Goal: Information Seeking & Learning: Learn about a topic

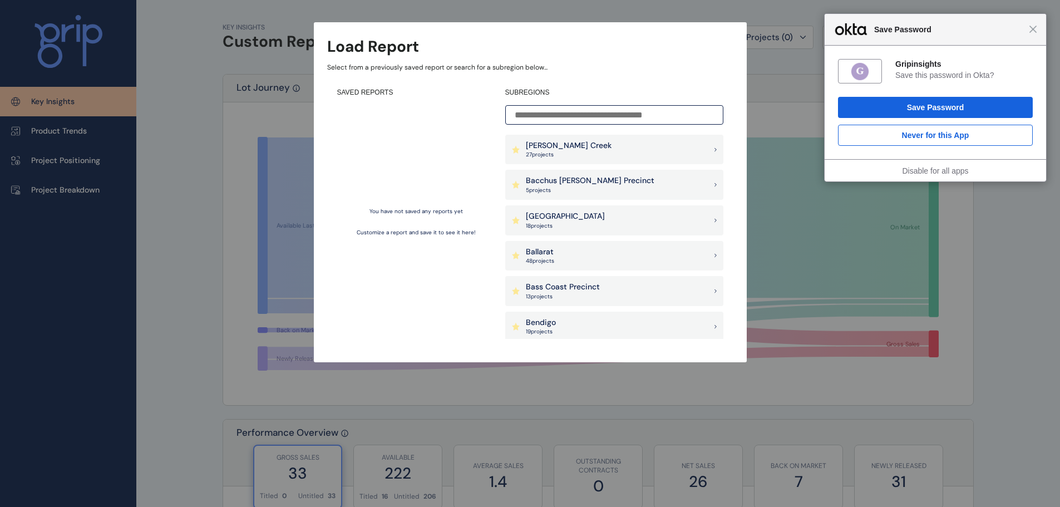
click at [1030, 34] on div "Close Save Password" at bounding box center [934, 30] width 221 height 32
click at [1033, 32] on span "Close" at bounding box center [1033, 29] width 8 height 8
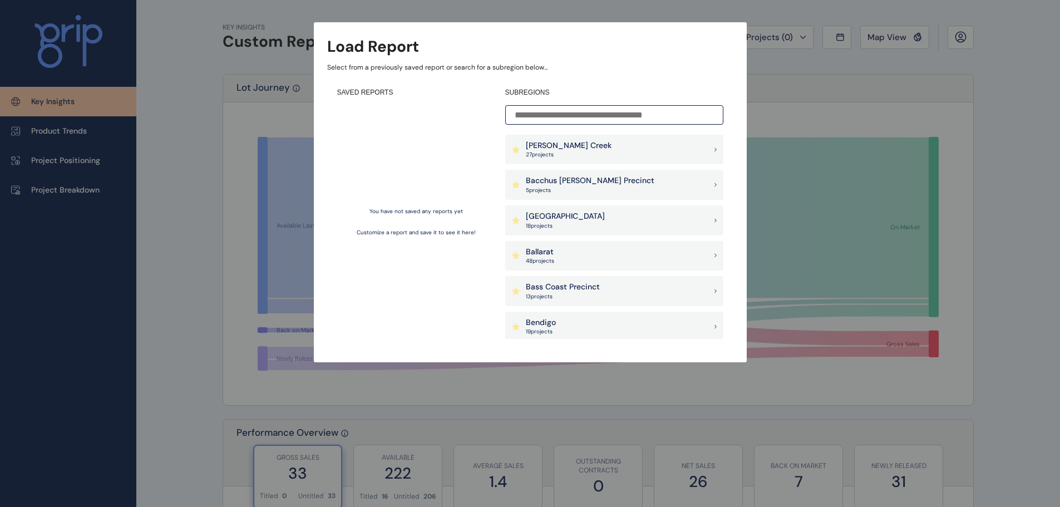
click at [645, 117] on input at bounding box center [614, 114] width 218 height 19
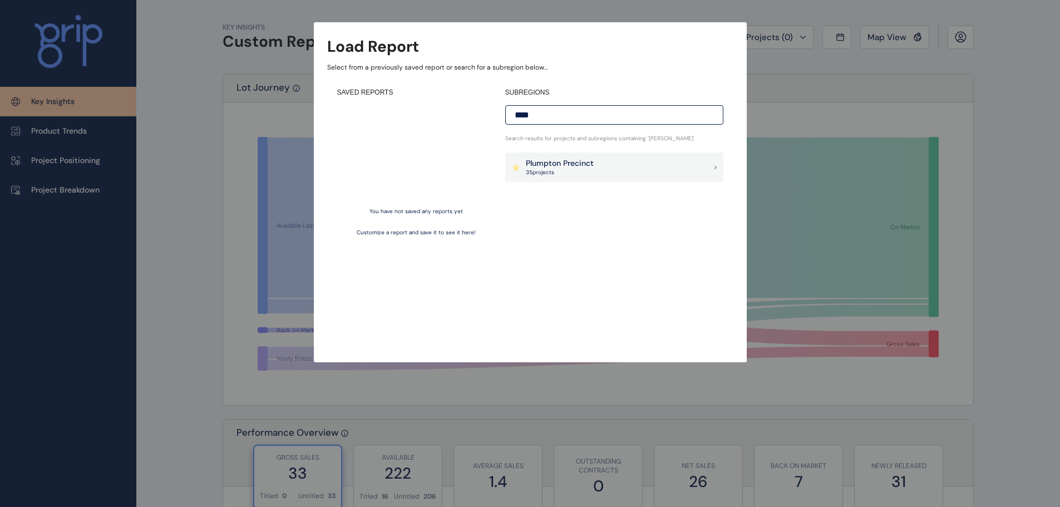
type input "****"
click at [591, 165] on p "Plumpton Precinct" at bounding box center [560, 163] width 68 height 11
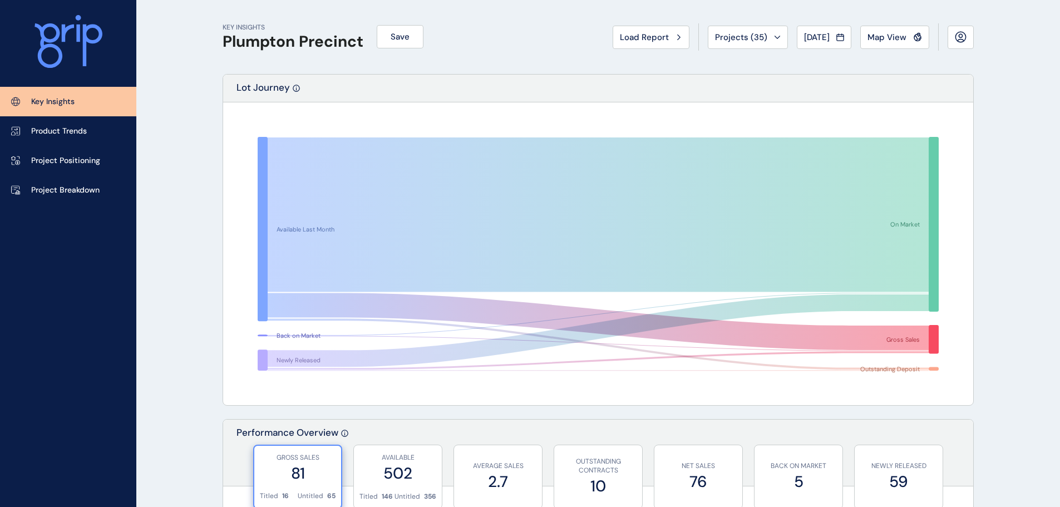
drag, startPoint x: 183, startPoint y: 359, endPoint x: 305, endPoint y: 84, distance: 301.3
click at [814, 37] on span "Aug 2025" at bounding box center [817, 37] width 26 height 11
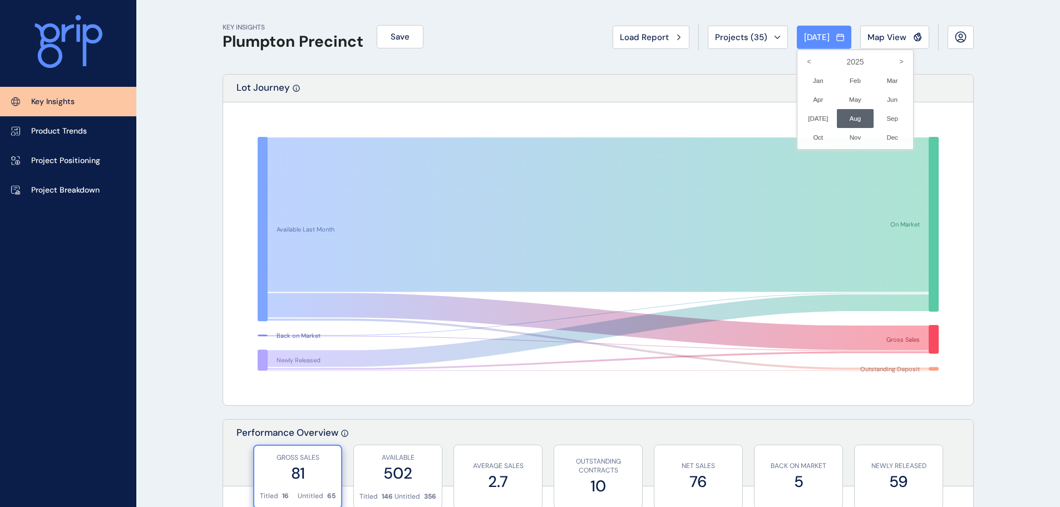
click at [1006, 126] on div at bounding box center [530, 253] width 1060 height 507
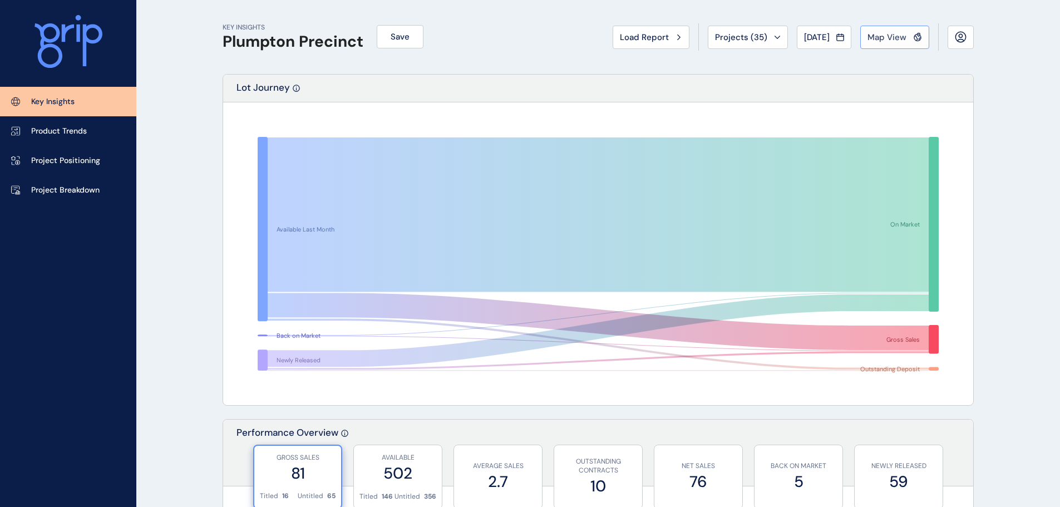
click at [908, 43] on button "Map View" at bounding box center [894, 37] width 69 height 23
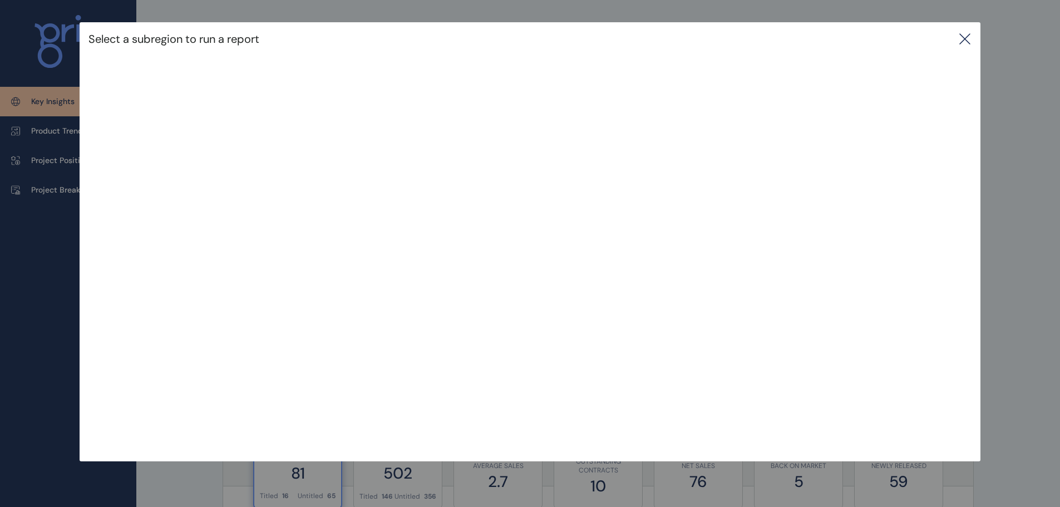
click at [975, 29] on div "Select a subregion to run a report" at bounding box center [530, 38] width 901 height 33
click at [966, 37] on icon at bounding box center [965, 39] width 10 height 10
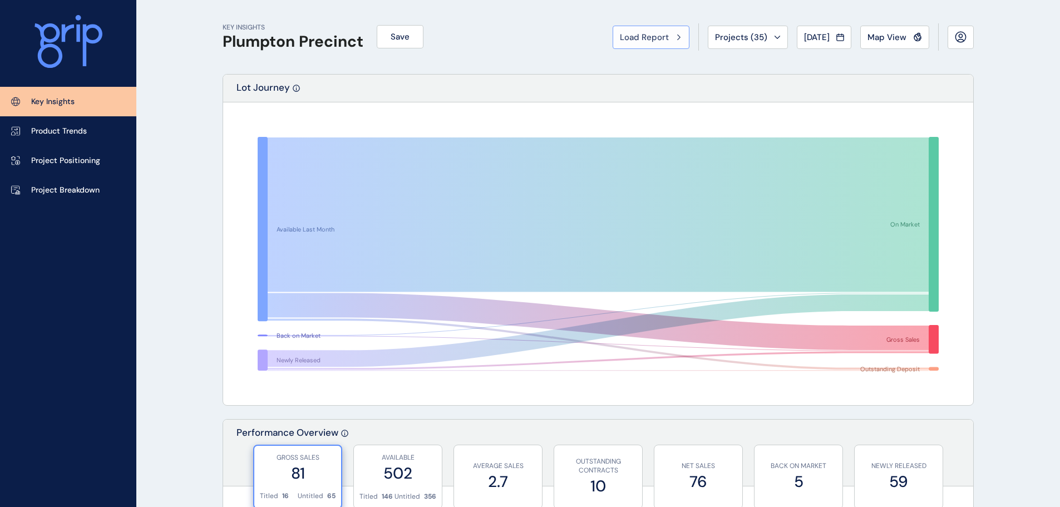
click at [645, 37] on span "Load Report" at bounding box center [644, 37] width 49 height 11
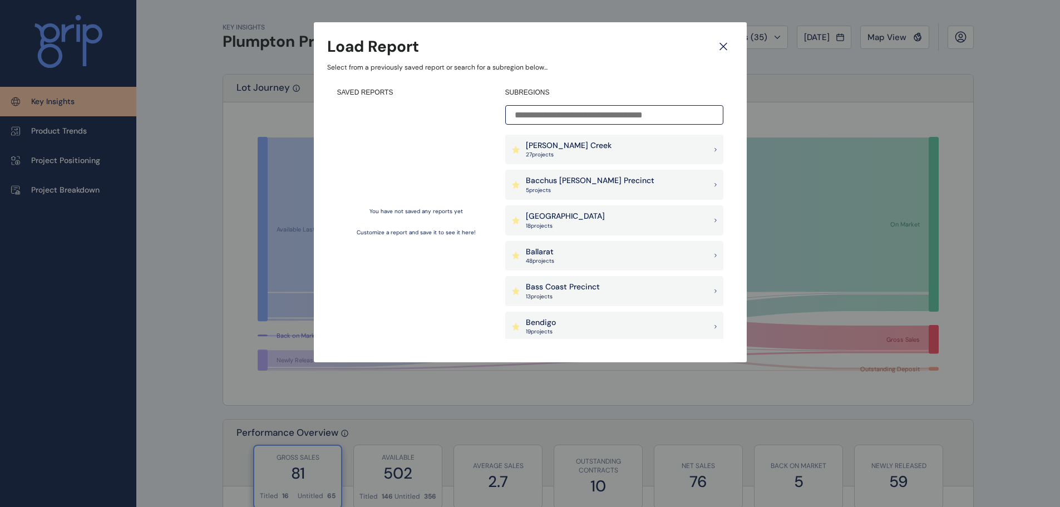
click at [863, 163] on div "Load Report Select from a previously saved report or search for a subregion bel…" at bounding box center [530, 170] width 1060 height 340
click at [731, 47] on icon at bounding box center [723, 46] width 20 height 19
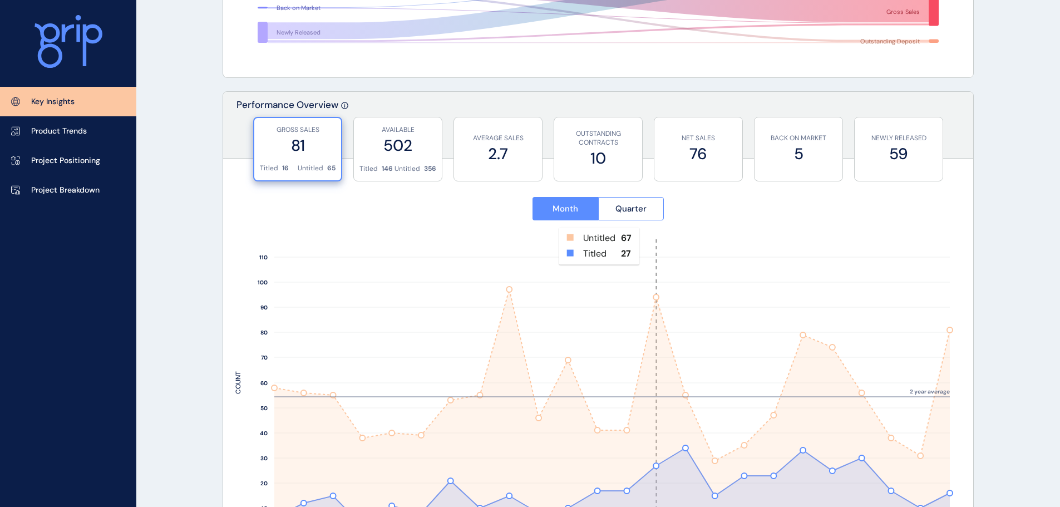
scroll to position [334, 0]
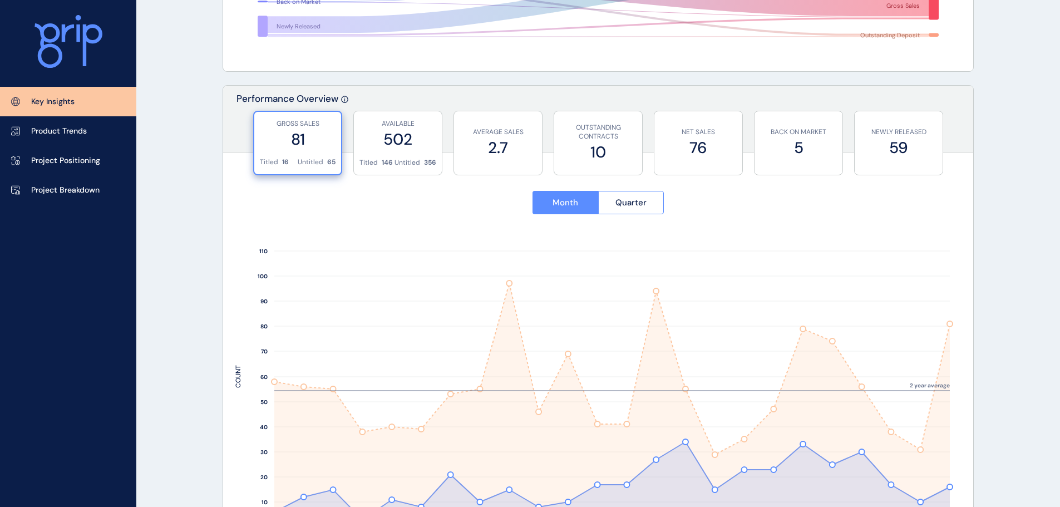
click at [300, 146] on label "81" at bounding box center [298, 139] width 76 height 22
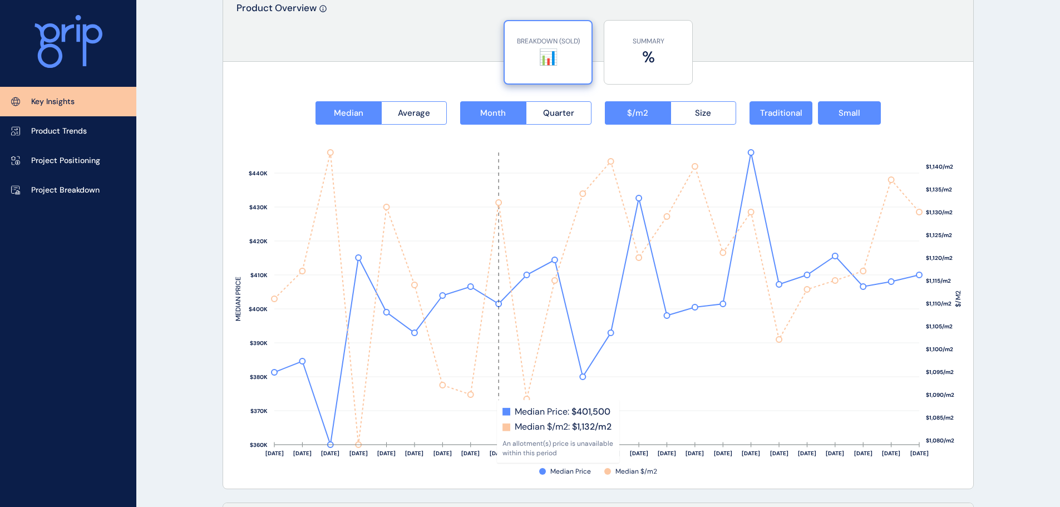
scroll to position [1335, 0]
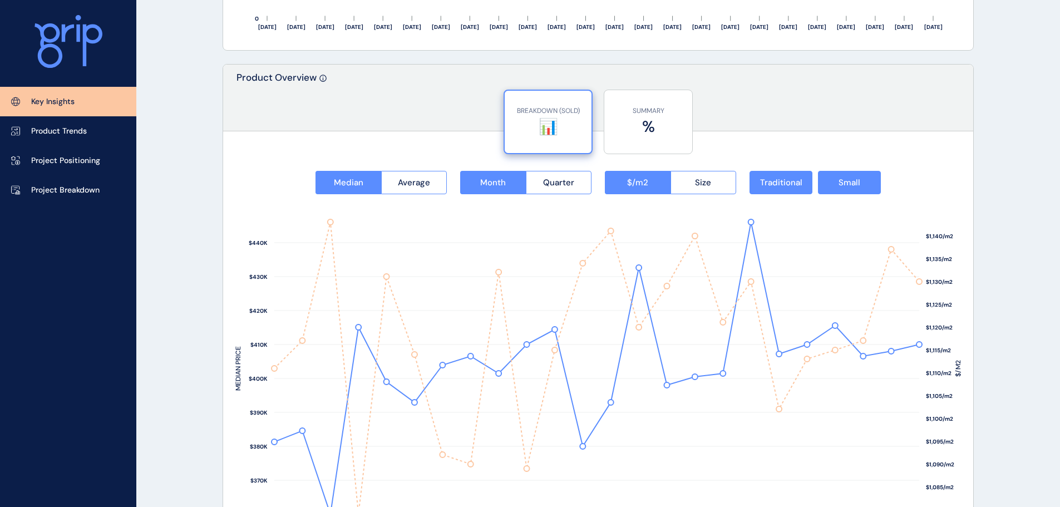
click at [555, 123] on label "📊" at bounding box center [548, 127] width 76 height 22
click at [713, 186] on button "Size" at bounding box center [703, 182] width 66 height 23
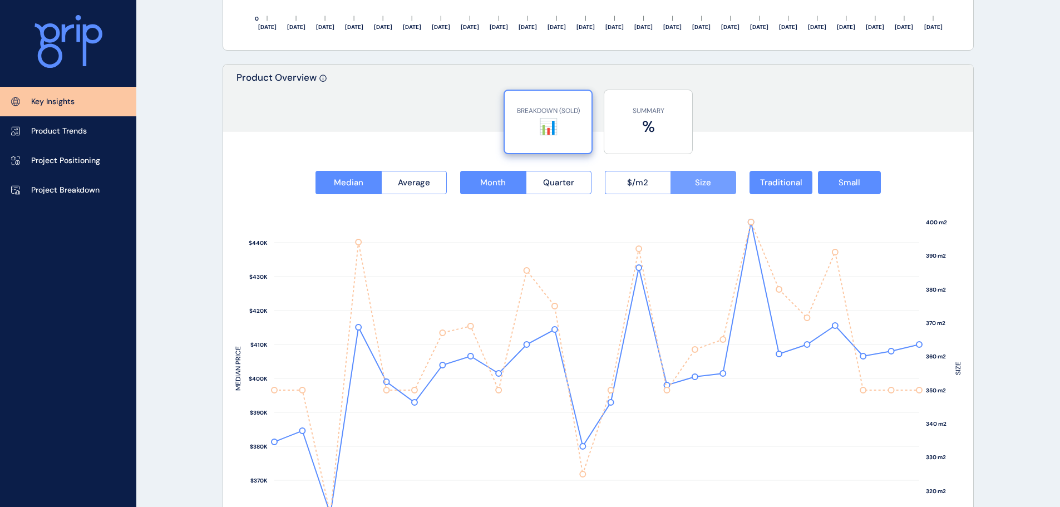
click at [711, 184] on button "Size" at bounding box center [703, 182] width 66 height 23
click at [649, 192] on button "$/m2" at bounding box center [638, 182] width 66 height 23
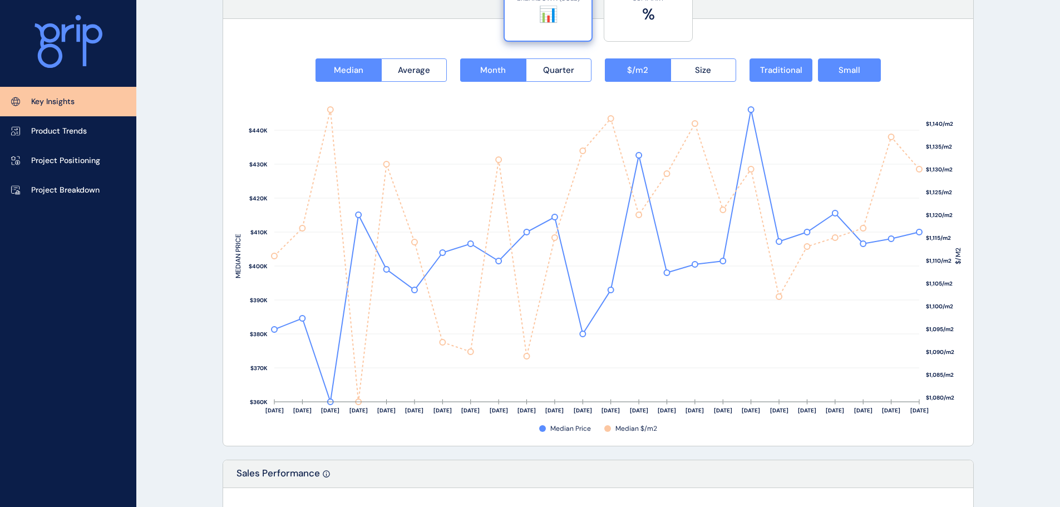
scroll to position [1446, 0]
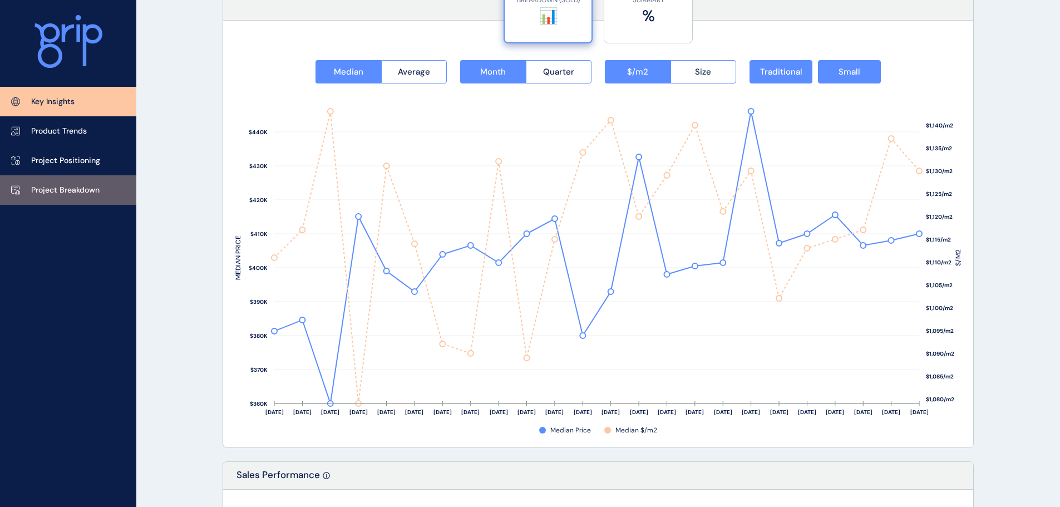
click at [95, 188] on p "Project Breakdown" at bounding box center [65, 190] width 68 height 11
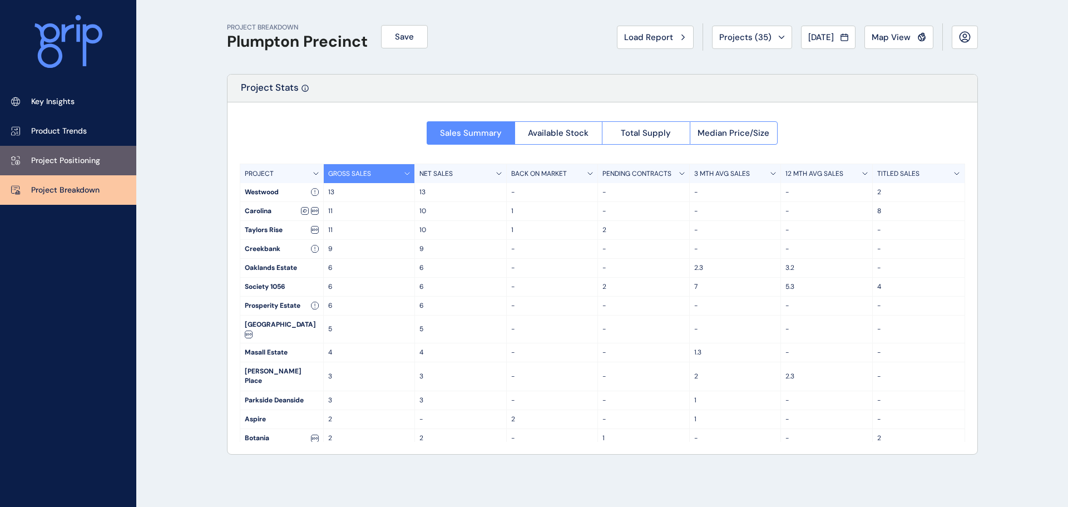
click at [110, 165] on link "Project Positioning" at bounding box center [68, 160] width 136 height 29
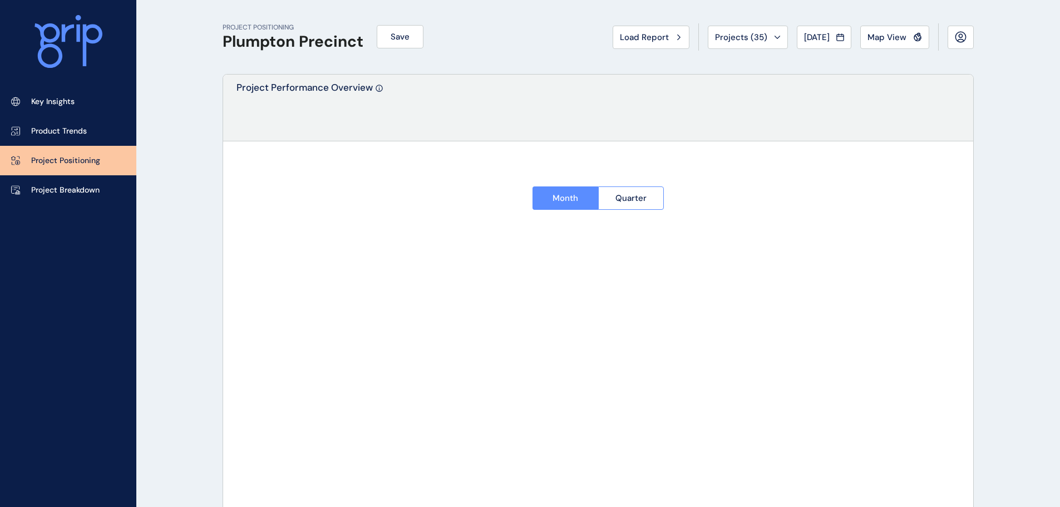
type input "********"
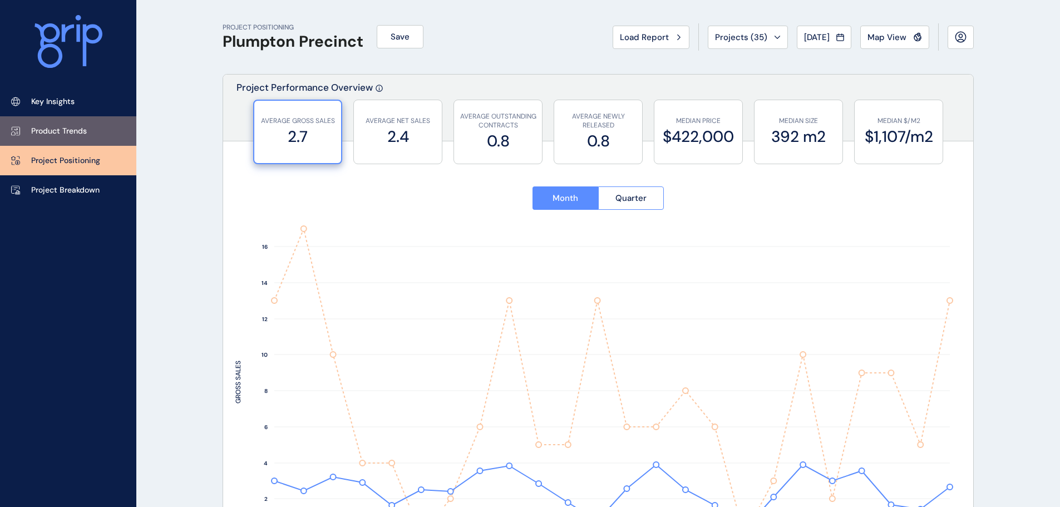
click at [107, 136] on link "Product Trends" at bounding box center [68, 130] width 136 height 29
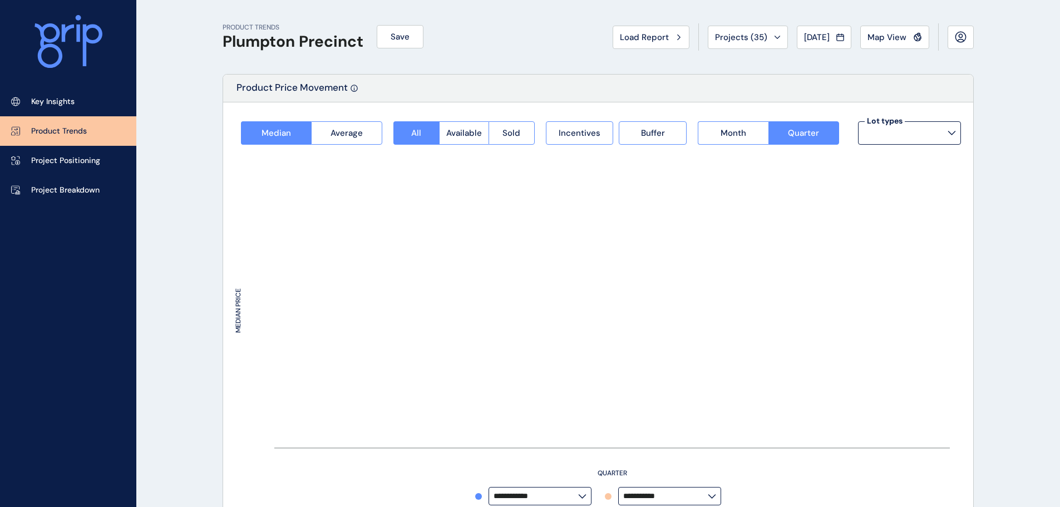
type input "**********"
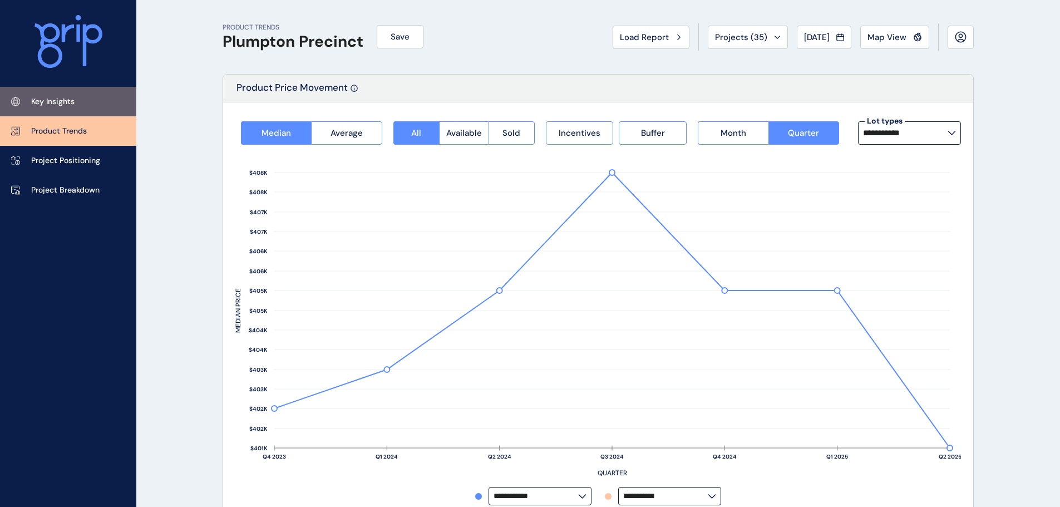
click at [105, 111] on link "Key Insights" at bounding box center [68, 101] width 136 height 29
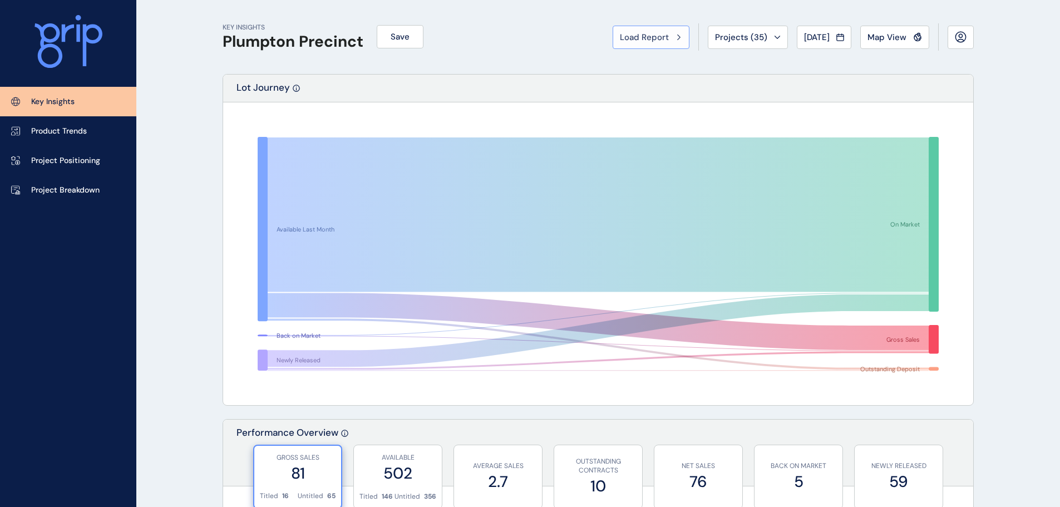
click at [632, 46] on button "Load Report" at bounding box center [650, 37] width 77 height 23
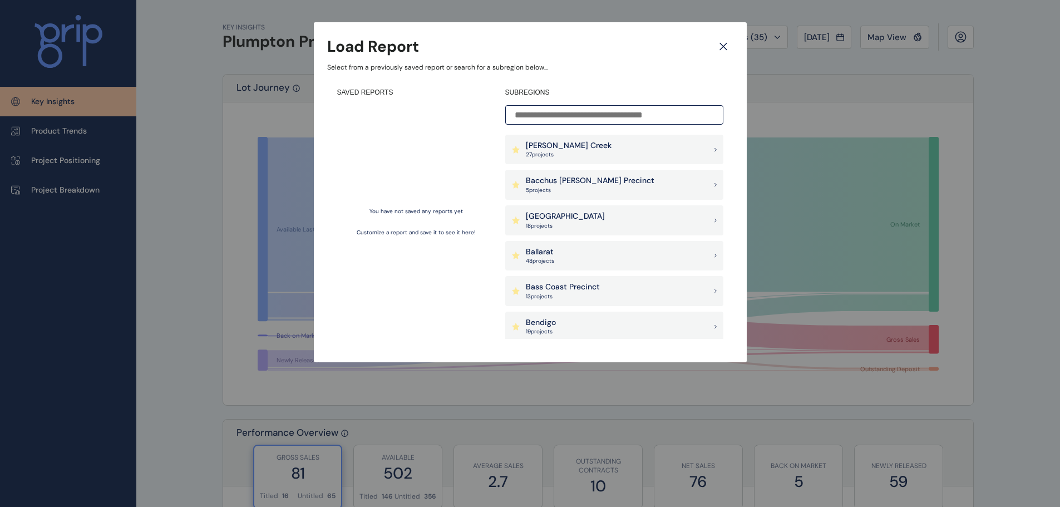
click at [595, 116] on input at bounding box center [614, 114] width 218 height 19
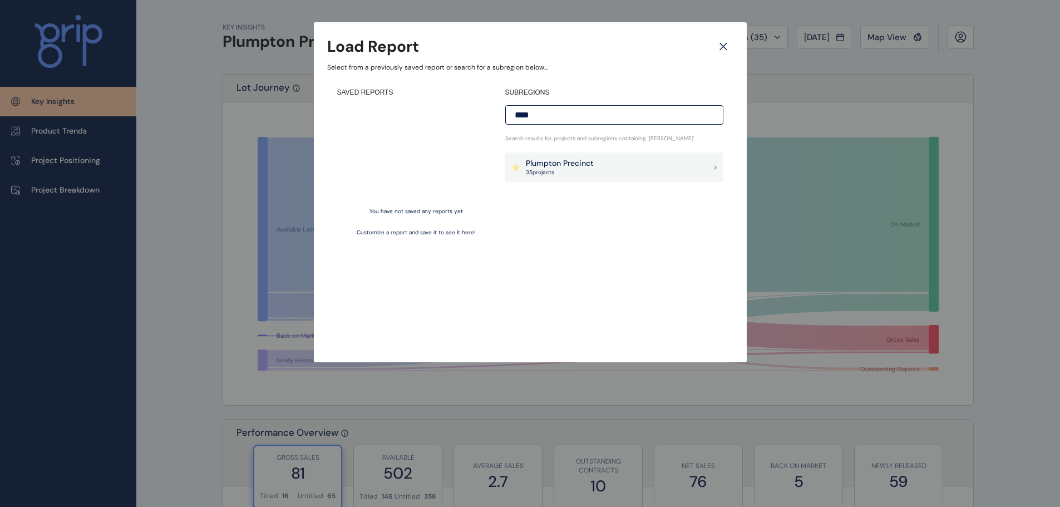
type input "****"
click at [599, 180] on div "Plumpton Precinct 35 project s" at bounding box center [614, 167] width 218 height 30
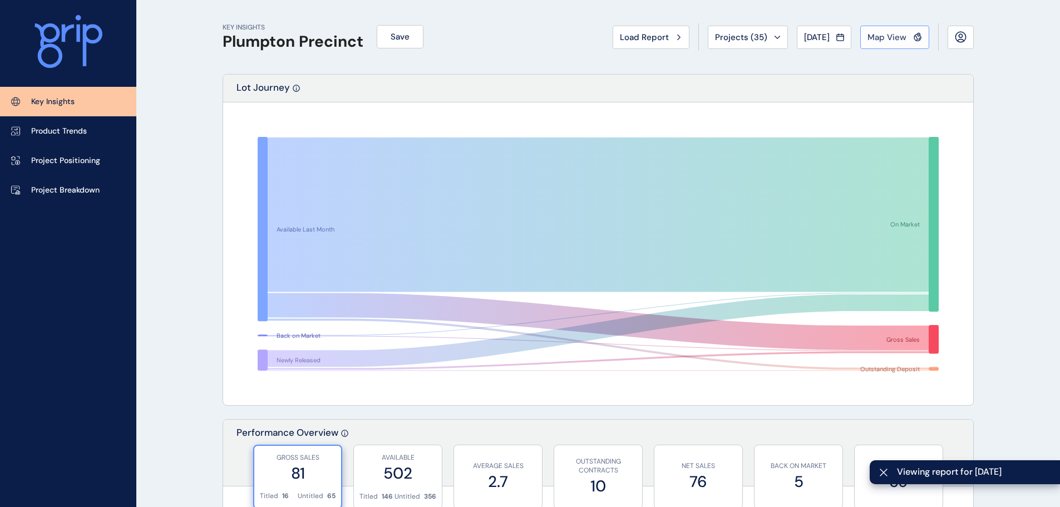
click at [922, 40] on button "Map View" at bounding box center [894, 37] width 69 height 23
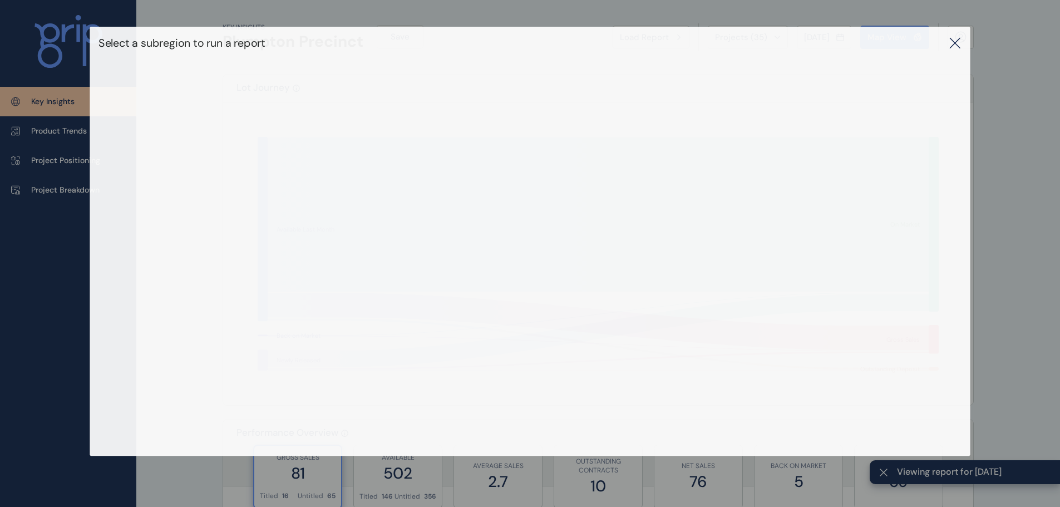
click at [952, 47] on div "Select a subregion to run a report" at bounding box center [530, 43] width 880 height 33
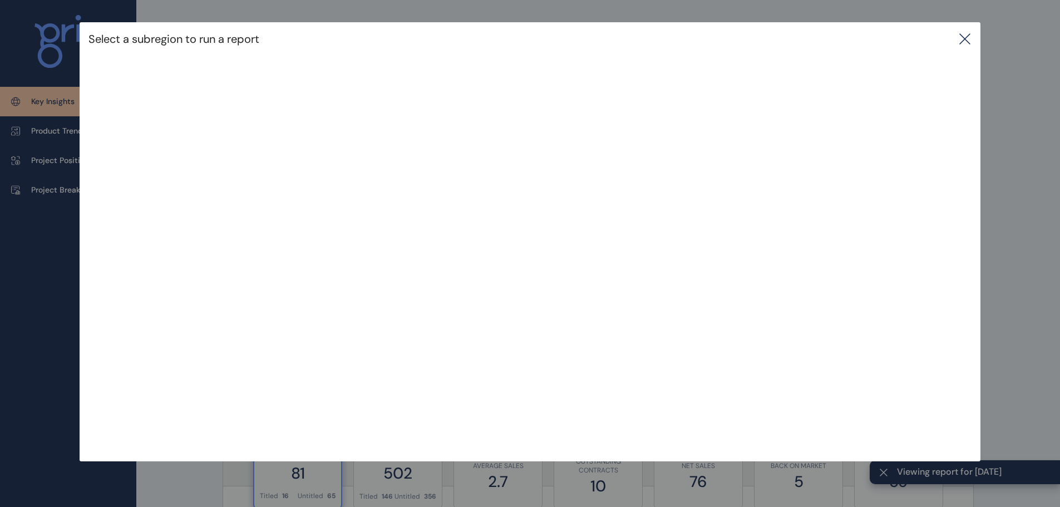
click at [969, 43] on icon at bounding box center [964, 38] width 13 height 13
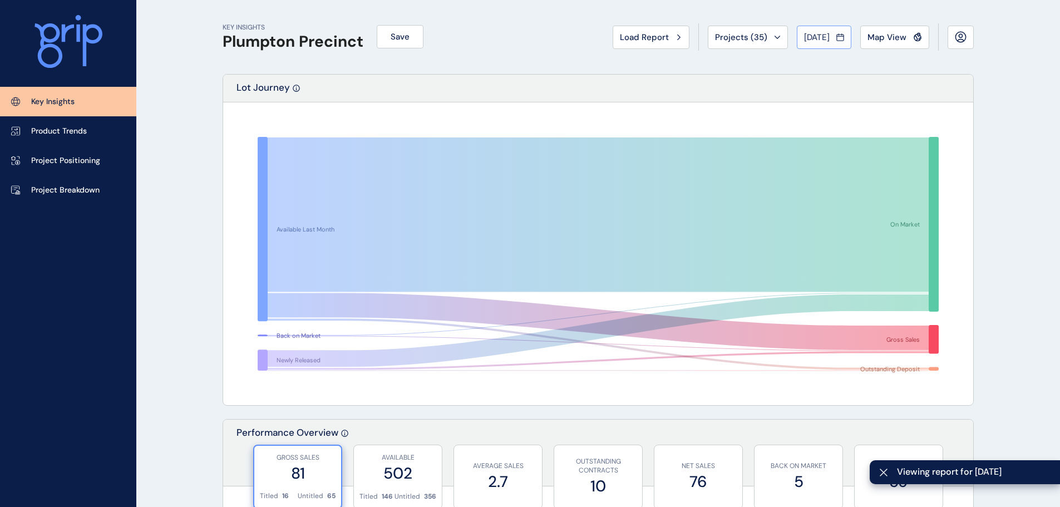
click at [831, 39] on div "Aug 2025" at bounding box center [824, 37] width 40 height 11
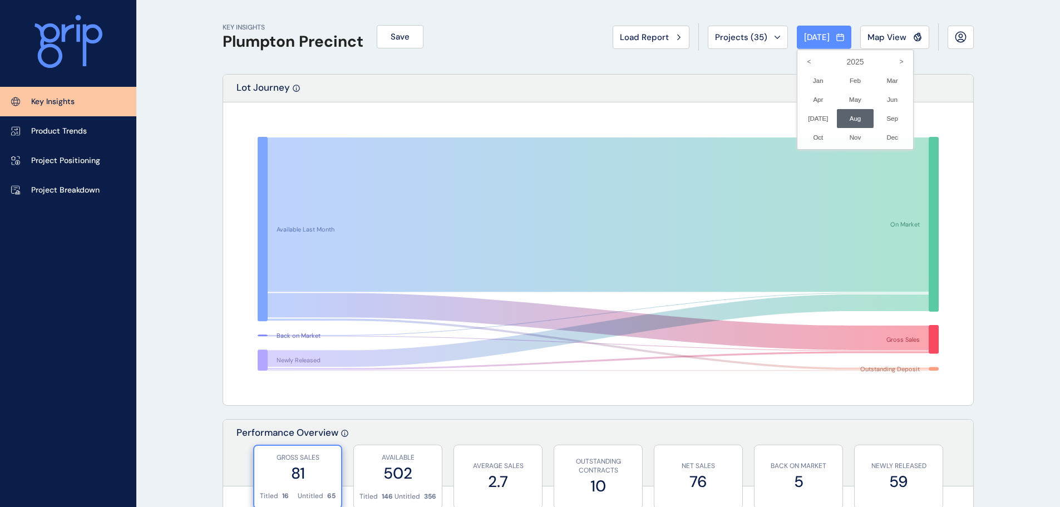
click at [438, 65] on div at bounding box center [530, 253] width 1060 height 507
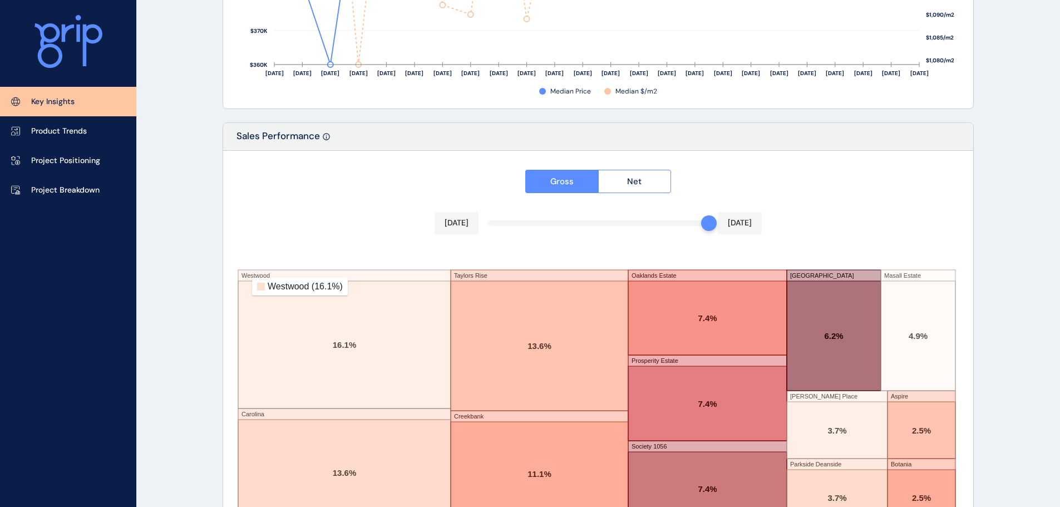
scroll to position [1835, 0]
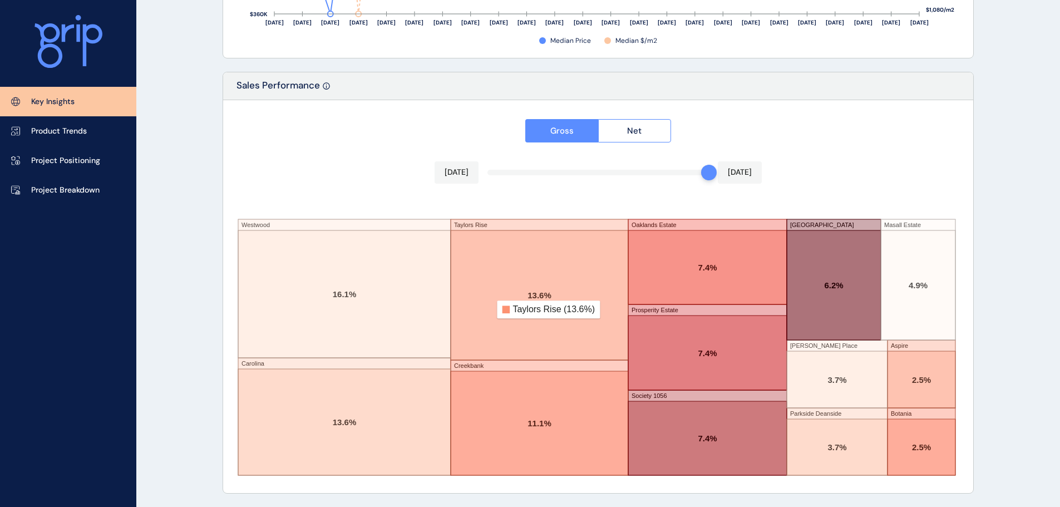
click at [497, 309] on rect at bounding box center [539, 295] width 177 height 130
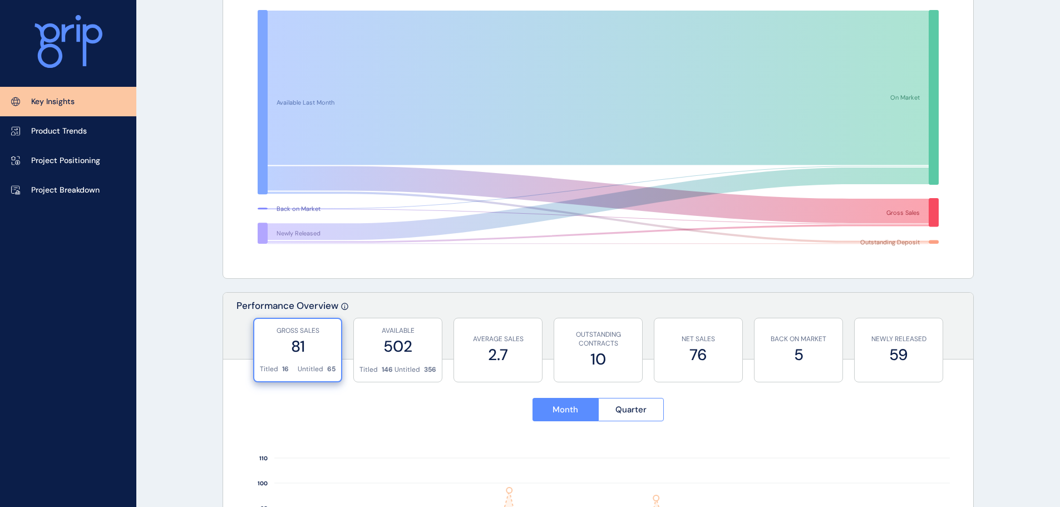
scroll to position [0, 0]
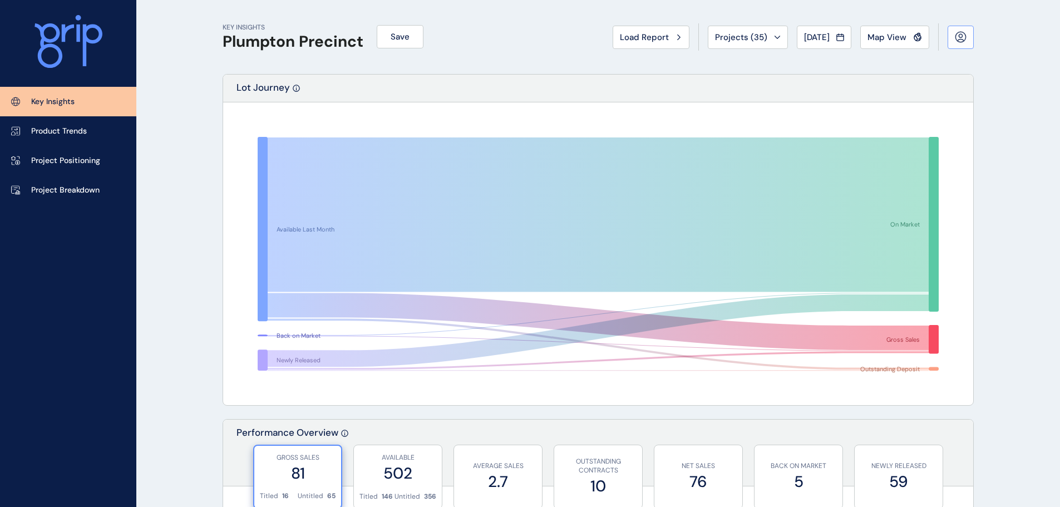
click at [969, 42] on button at bounding box center [960, 37] width 26 height 23
drag, startPoint x: 1006, startPoint y: 50, endPoint x: 934, endPoint y: 42, distance: 72.1
click at [931, 42] on div "Load Report Projects ( 35 ) Aug 2025 2025 < > Jan No report is available for th…" at bounding box center [792, 36] width 361 height 27
click at [733, 38] on span "Projects ( 35 )" at bounding box center [741, 37] width 52 height 11
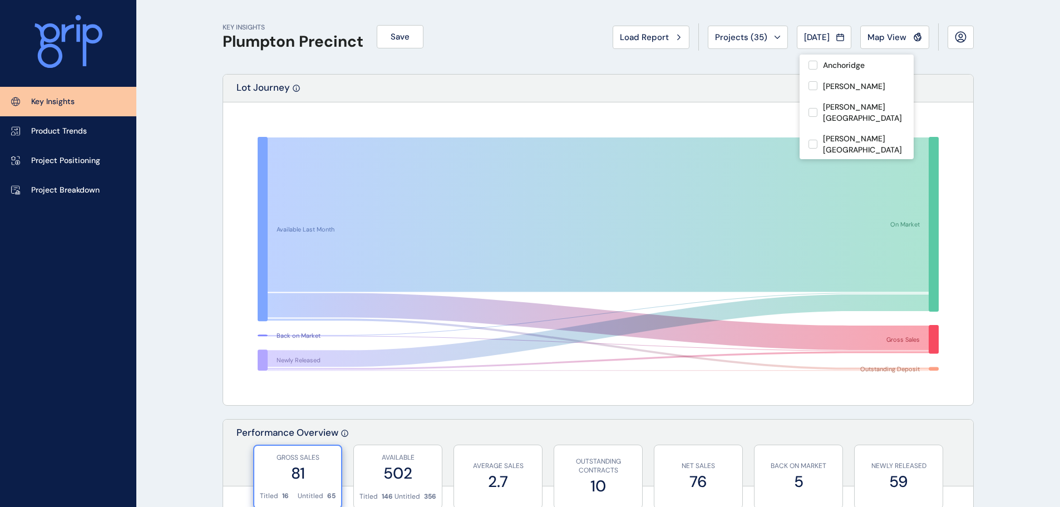
click at [616, 79] on div "Lot Journey" at bounding box center [598, 89] width 750 height 28
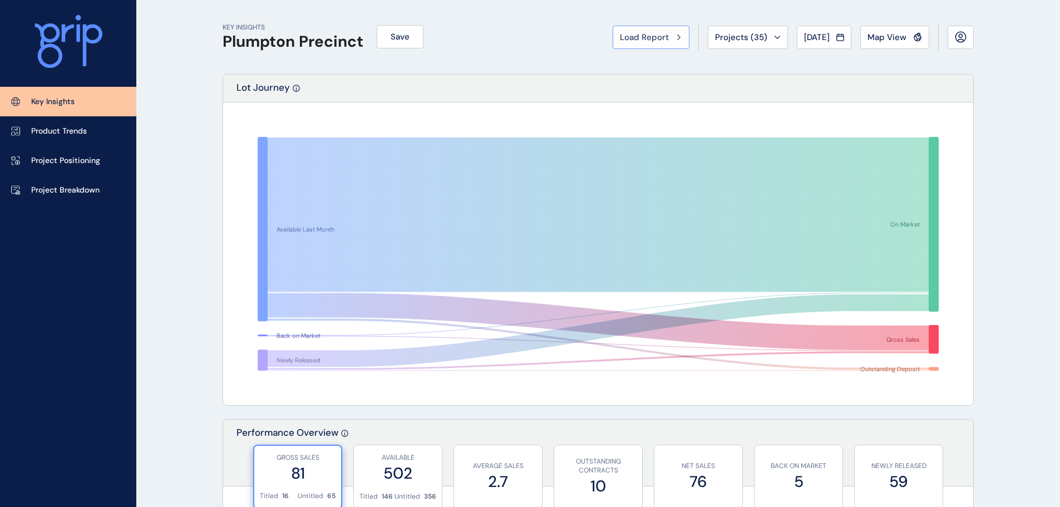
click at [678, 36] on icon at bounding box center [679, 36] width 3 height 5
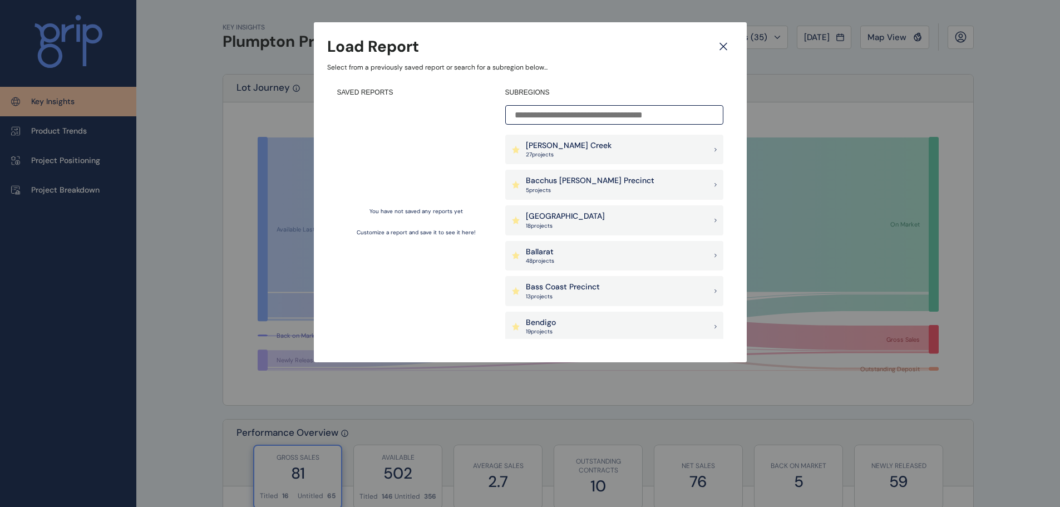
drag, startPoint x: 741, startPoint y: 48, endPoint x: 712, endPoint y: 49, distance: 28.9
click at [740, 48] on div "Load Report Select from a previously saved report or search for a subregion bel…" at bounding box center [530, 192] width 433 height 340
click at [712, 49] on div "Load Report" at bounding box center [530, 47] width 406 height 22
click at [721, 46] on icon at bounding box center [723, 46] width 7 height 7
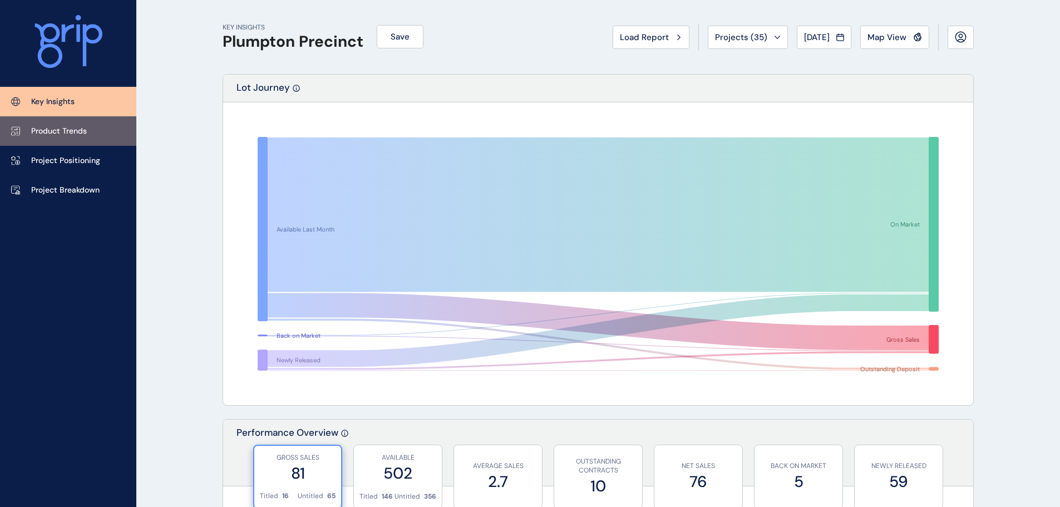
click at [88, 135] on link "Product Trends" at bounding box center [68, 130] width 136 height 29
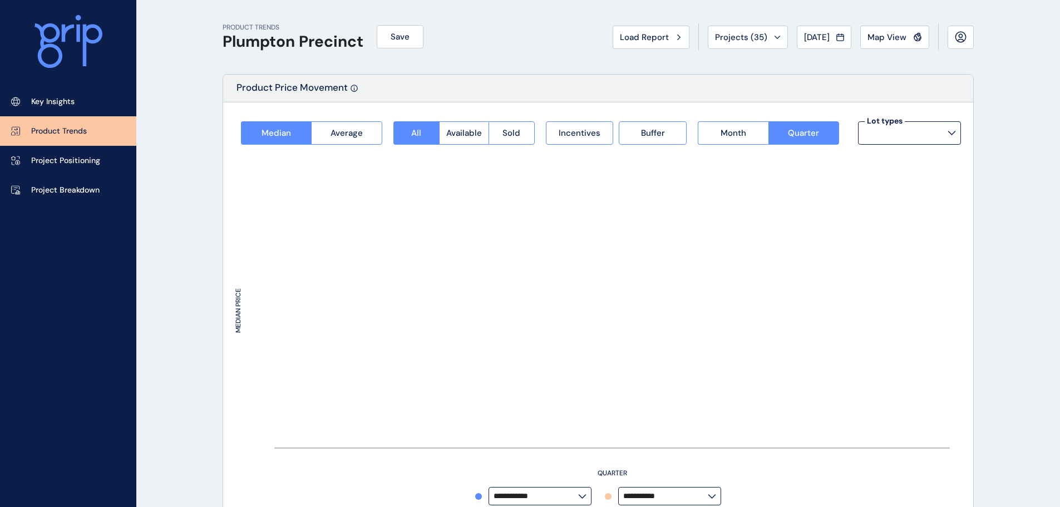
type input "**********"
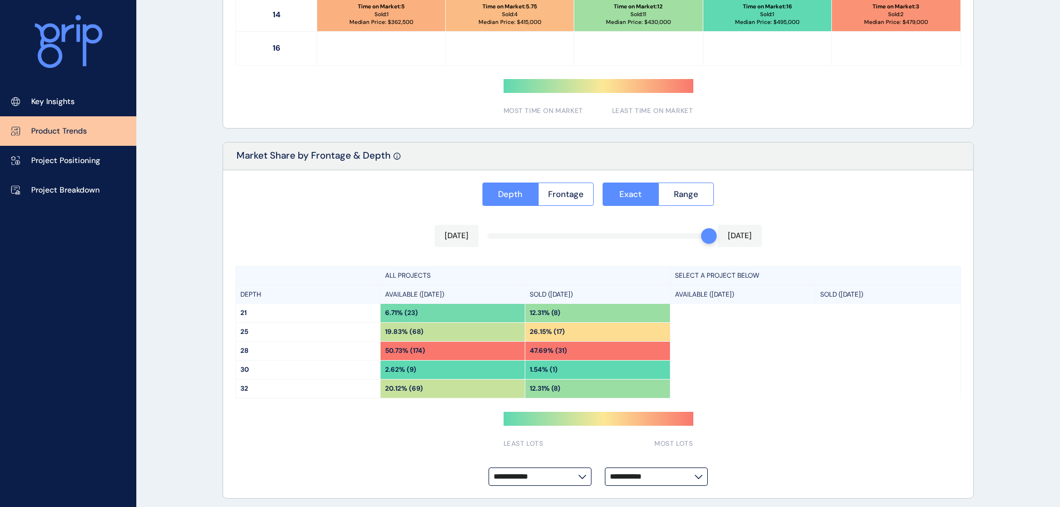
scroll to position [795, 0]
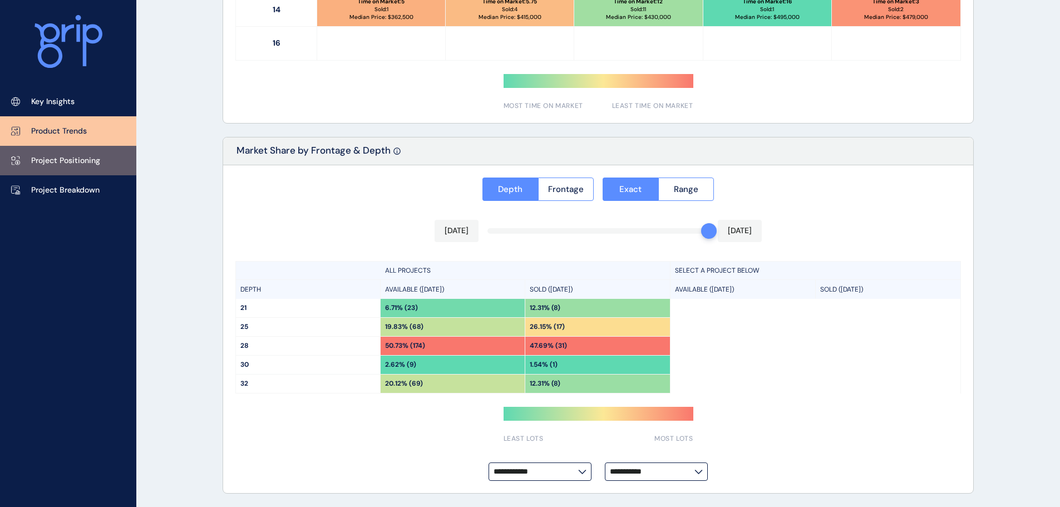
click at [98, 165] on p "Project Positioning" at bounding box center [65, 160] width 69 height 11
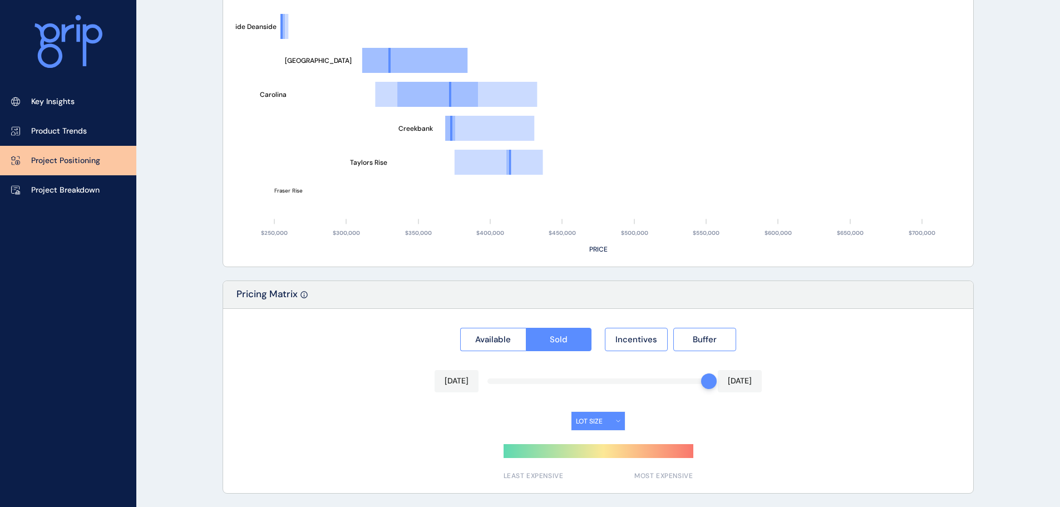
type input "********"
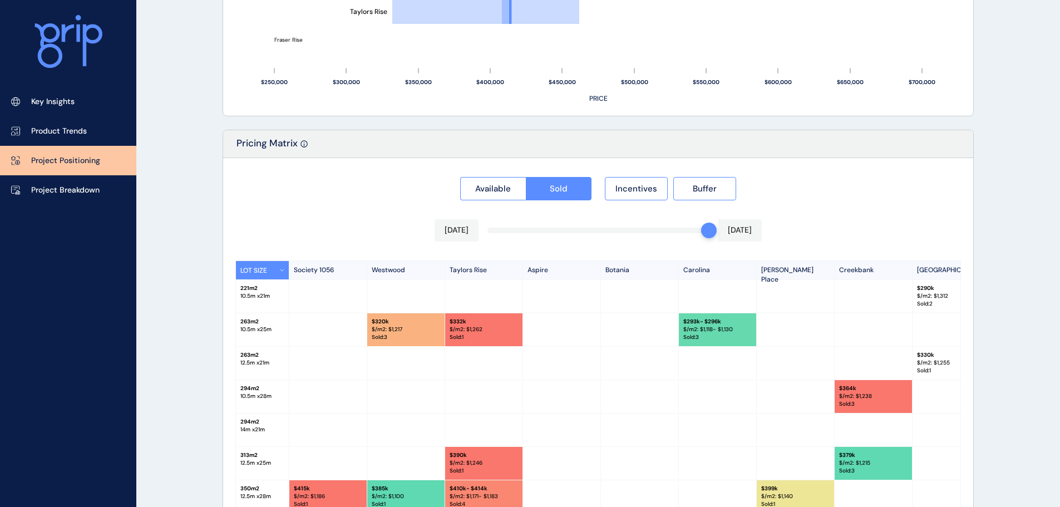
scroll to position [1034, 0]
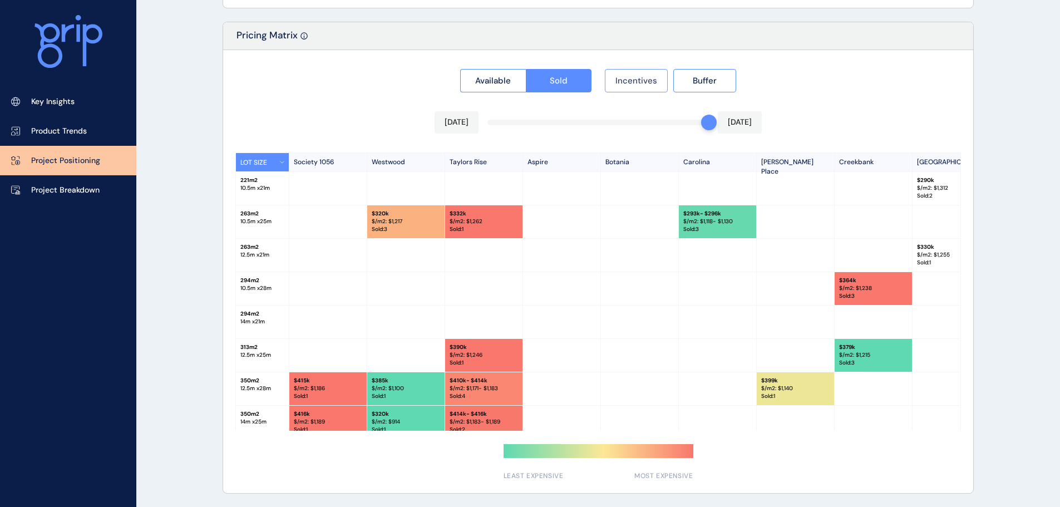
click at [640, 86] on span "Incentives" at bounding box center [636, 80] width 42 height 11
click at [724, 87] on button "Buffer" at bounding box center [704, 80] width 63 height 23
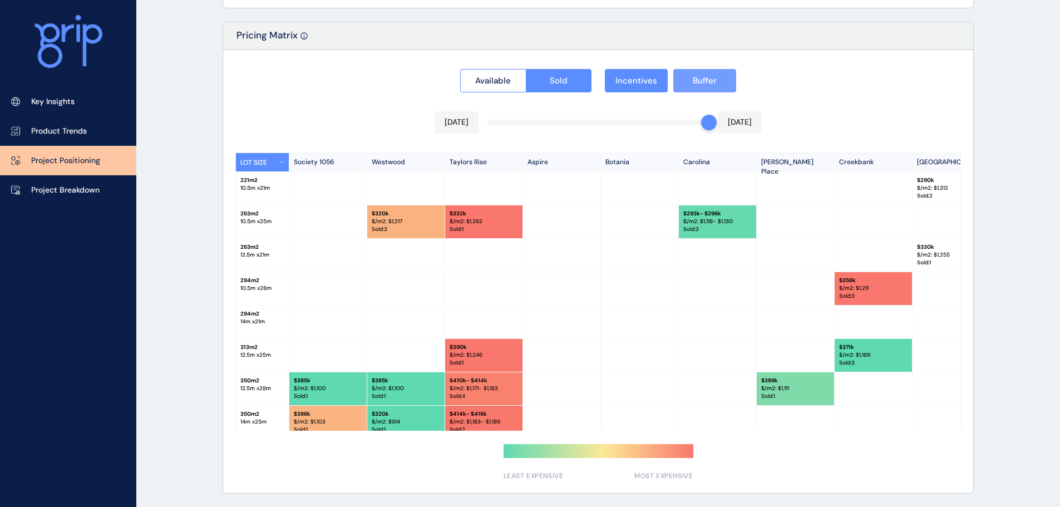
click at [697, 80] on span "Buffer" at bounding box center [705, 80] width 24 height 11
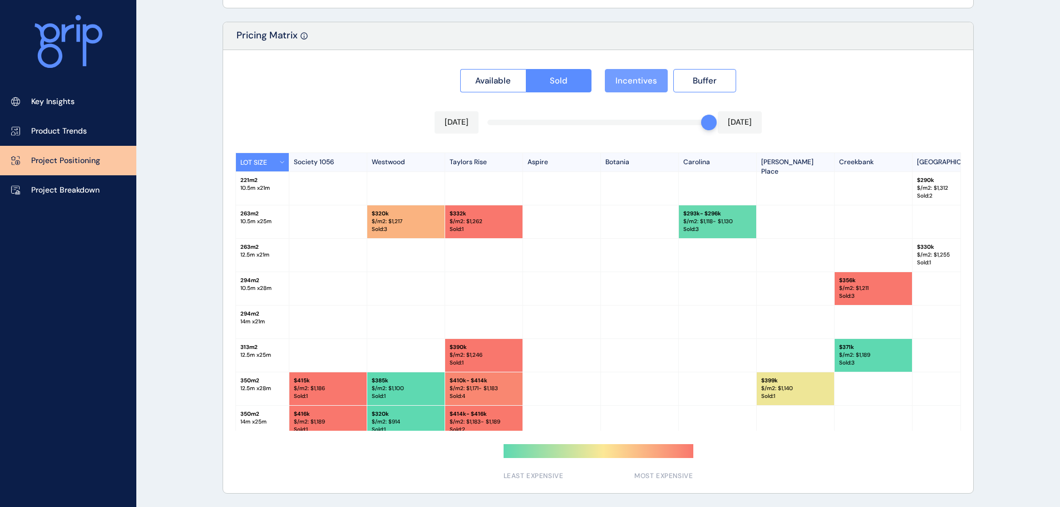
click at [635, 80] on span "Incentives" at bounding box center [636, 80] width 42 height 11
click at [689, 74] on button "Buffer" at bounding box center [704, 80] width 63 height 23
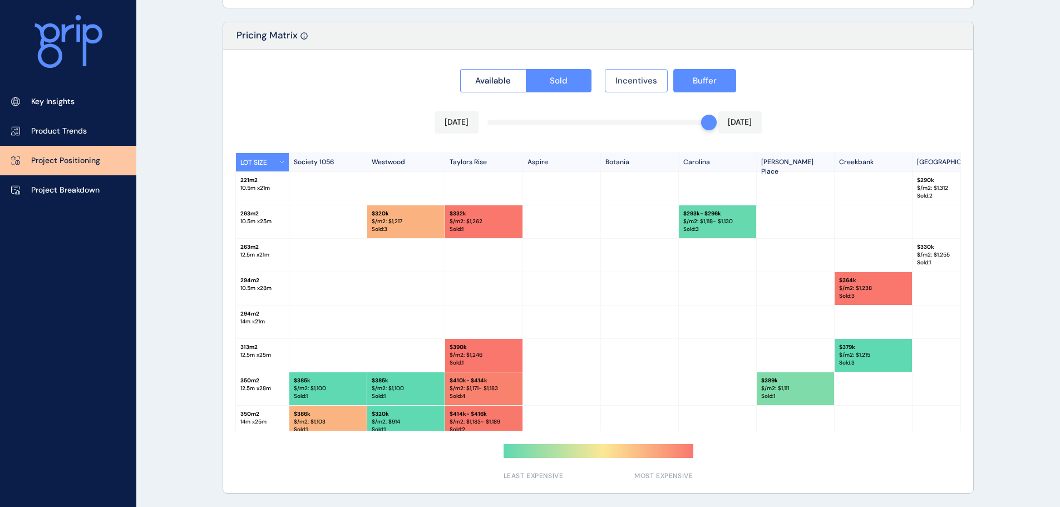
click at [656, 74] on button "Incentives" at bounding box center [636, 80] width 63 height 23
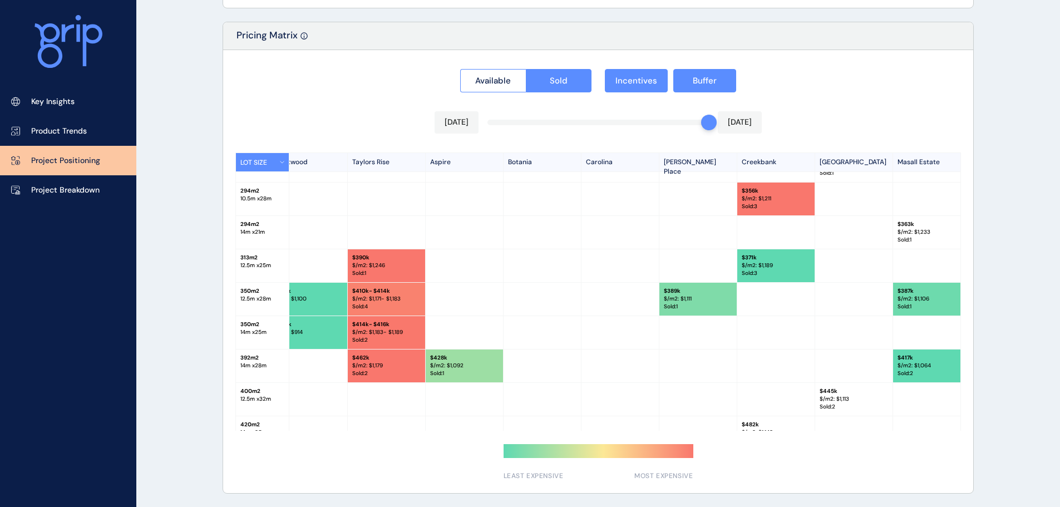
scroll to position [90, 0]
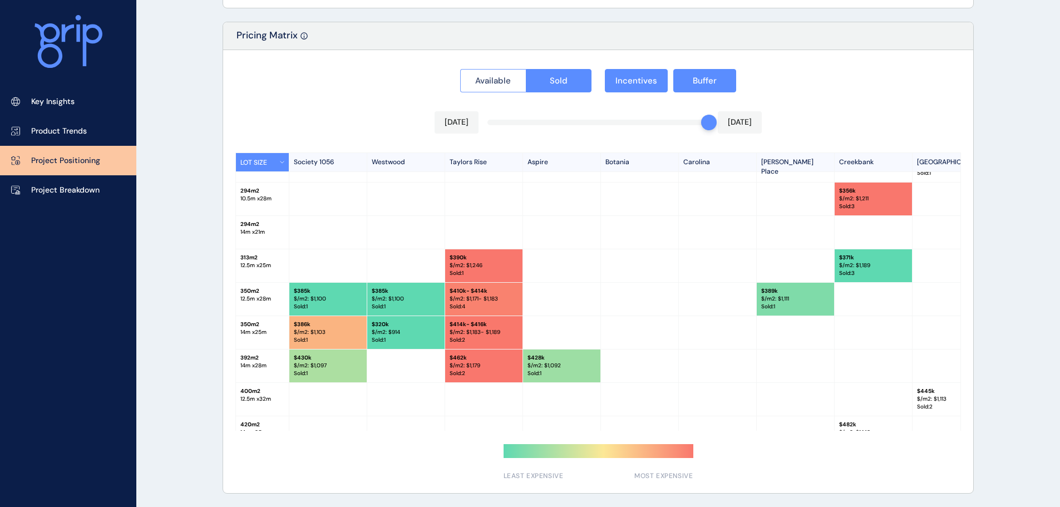
click at [512, 87] on button "Available" at bounding box center [493, 80] width 66 height 23
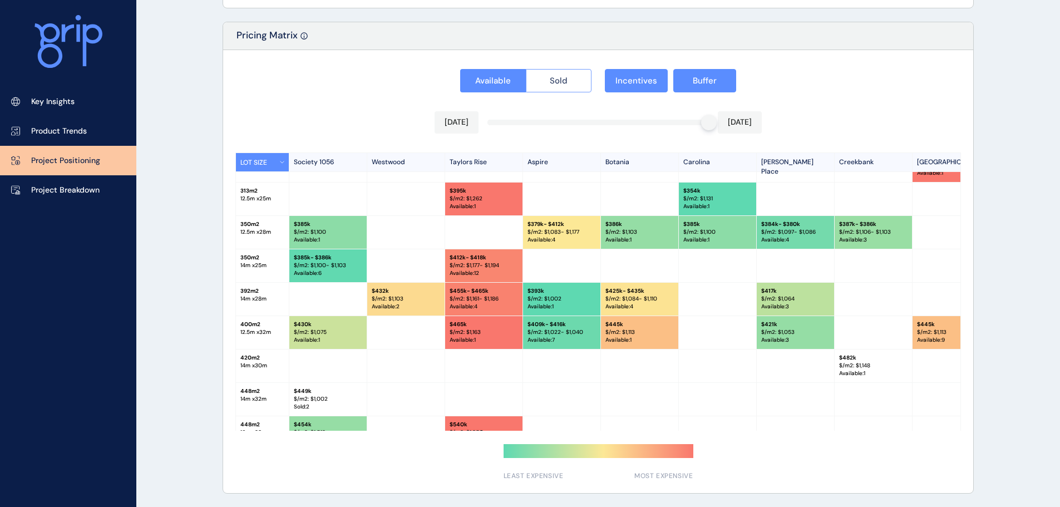
click at [552, 82] on span "Sold" at bounding box center [559, 80] width 18 height 11
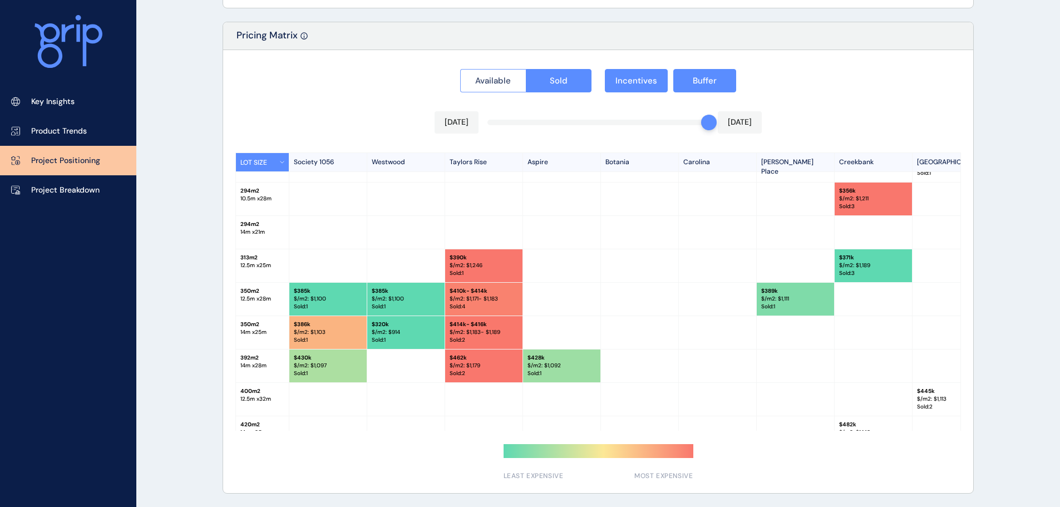
click at [487, 86] on button "Available" at bounding box center [493, 80] width 66 height 23
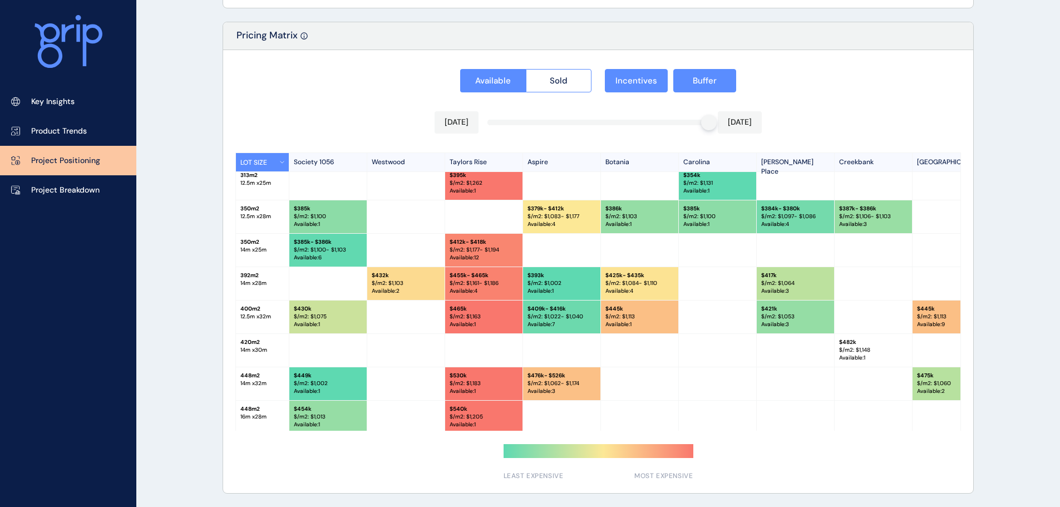
scroll to position [112, 0]
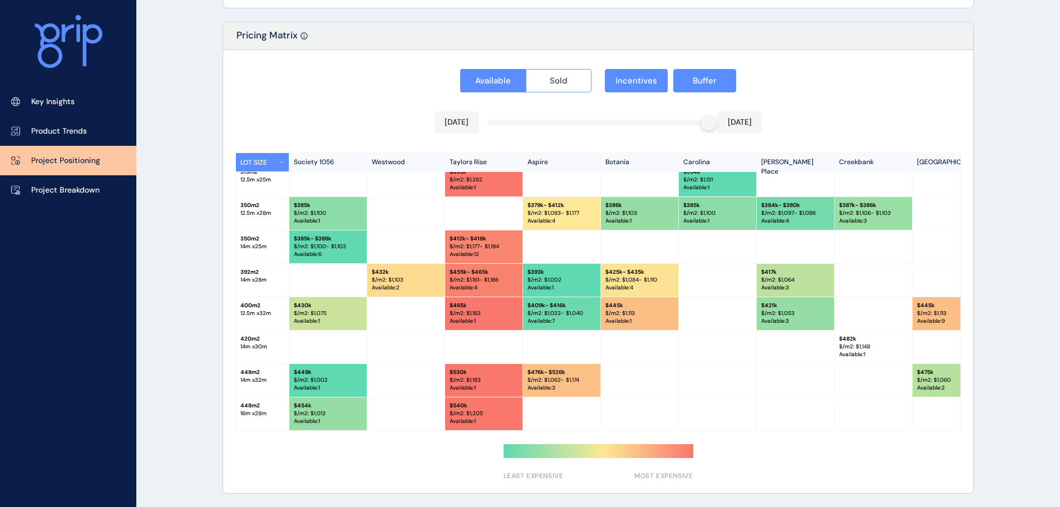
click at [545, 78] on button "Sold" at bounding box center [559, 80] width 66 height 23
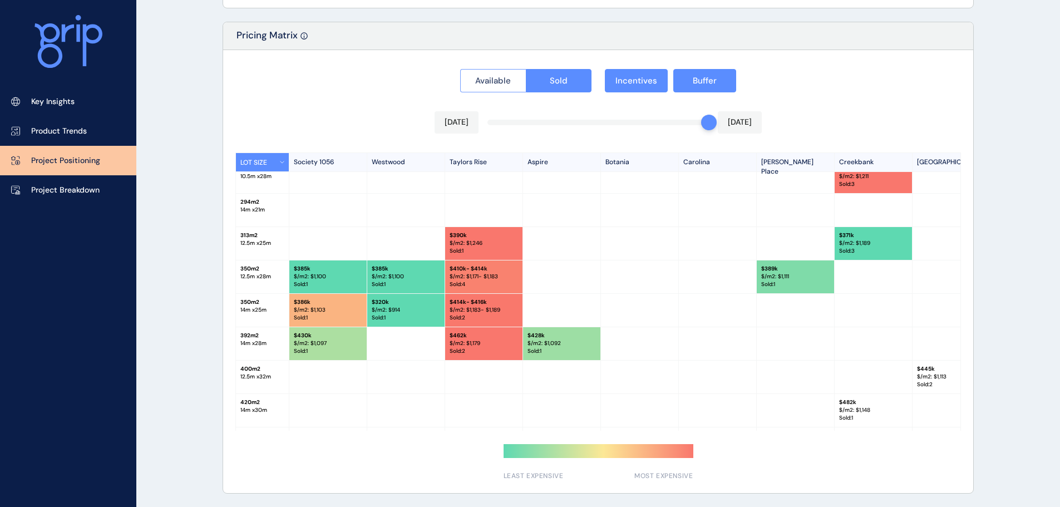
click at [503, 80] on span "Available" at bounding box center [493, 80] width 36 height 11
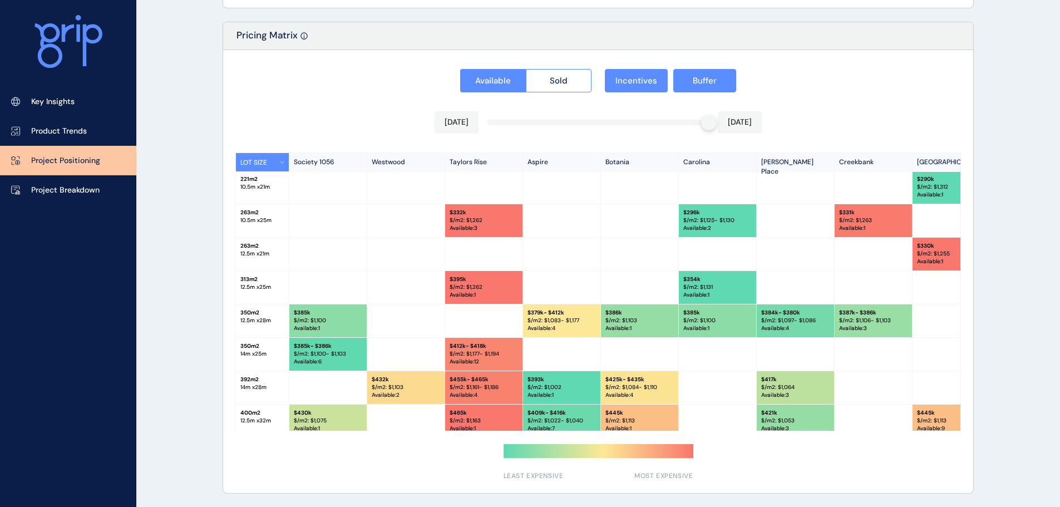
scroll to position [0, 0]
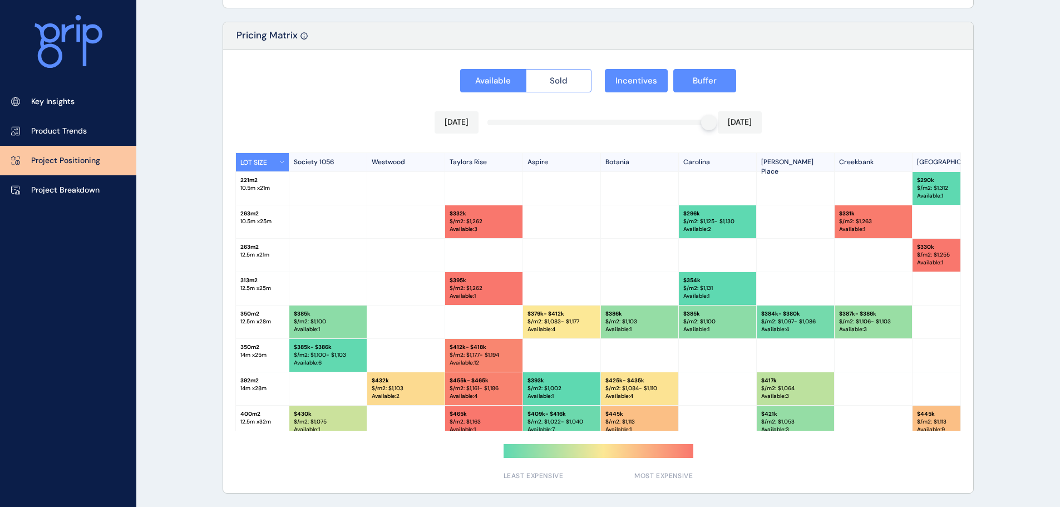
click at [568, 86] on button "Sold" at bounding box center [559, 80] width 66 height 23
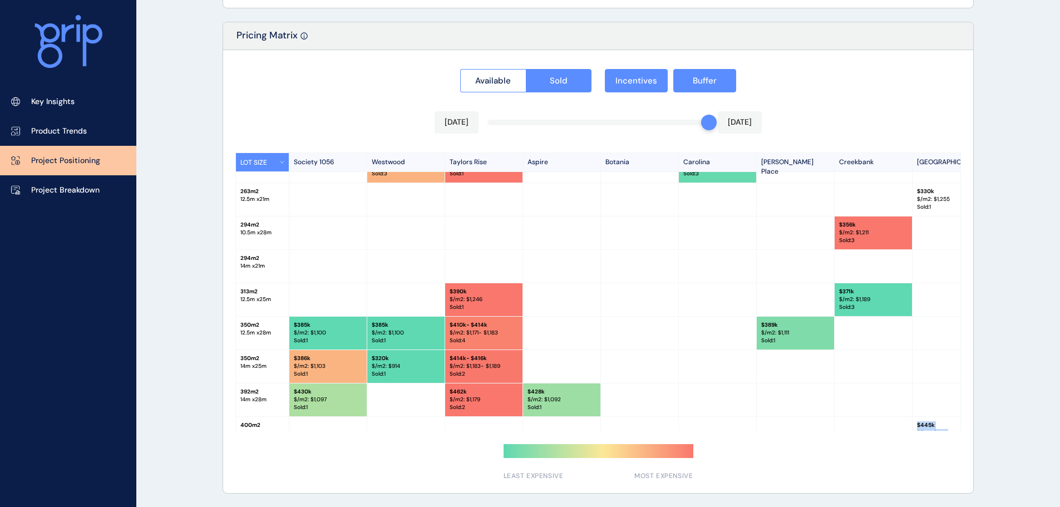
scroll to position [145, 0]
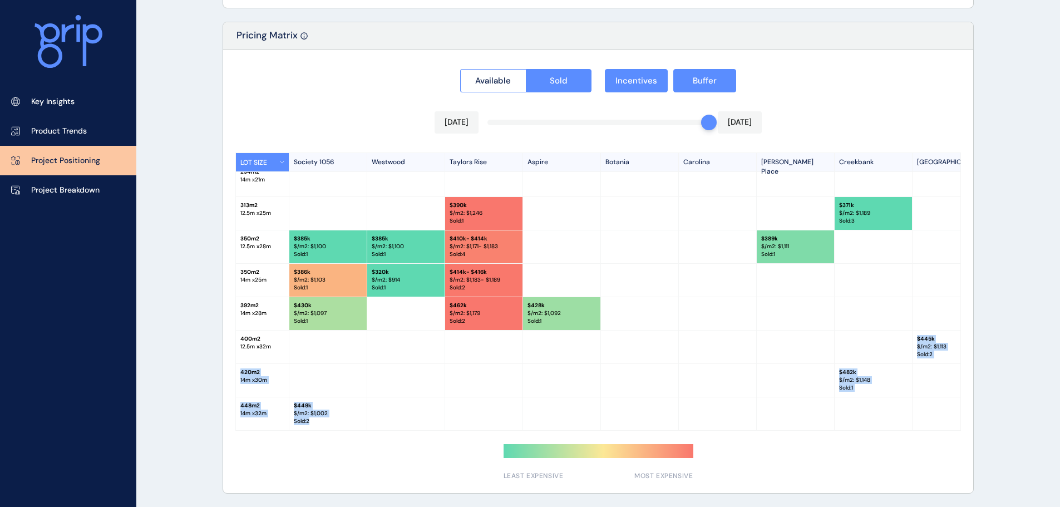
drag, startPoint x: 671, startPoint y: 426, endPoint x: 775, endPoint y: 425, distance: 103.5
click at [775, 425] on div "LOT SIZE Society 1056 Westwood Taylors Rise Aspire Botania Carolina Clara Place…" at bounding box center [597, 291] width 725 height 278
click at [768, 391] on div at bounding box center [796, 380] width 78 height 33
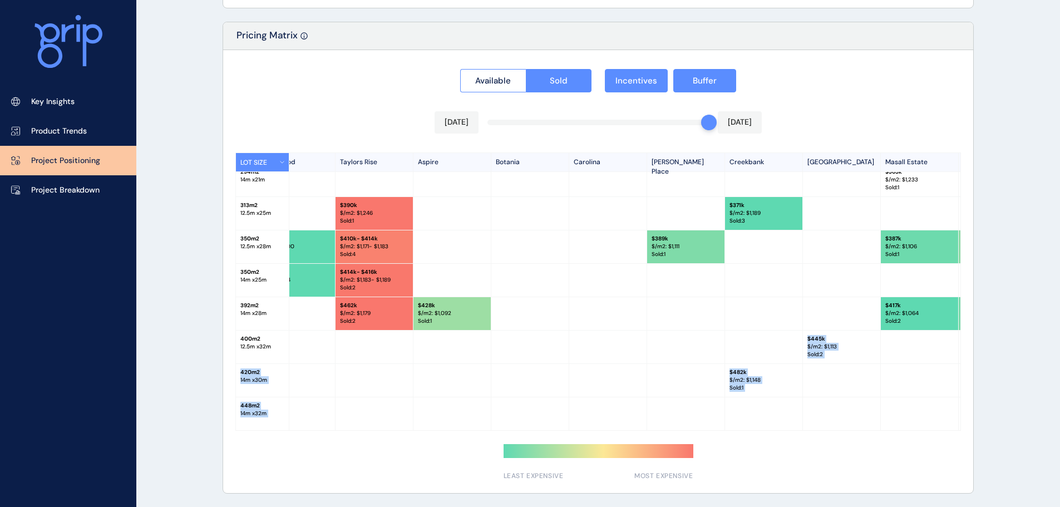
scroll to position [145, 345]
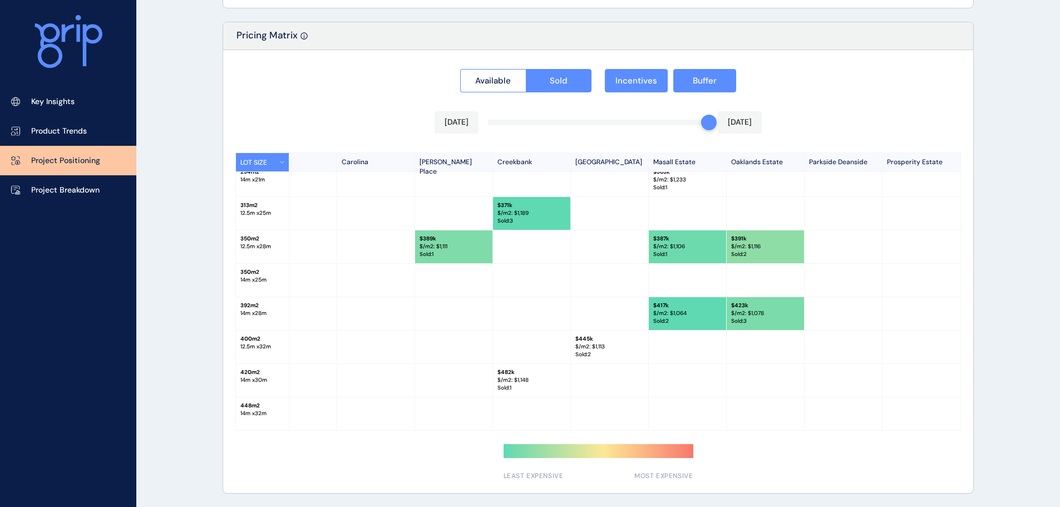
click at [833, 344] on div at bounding box center [843, 346] width 78 height 33
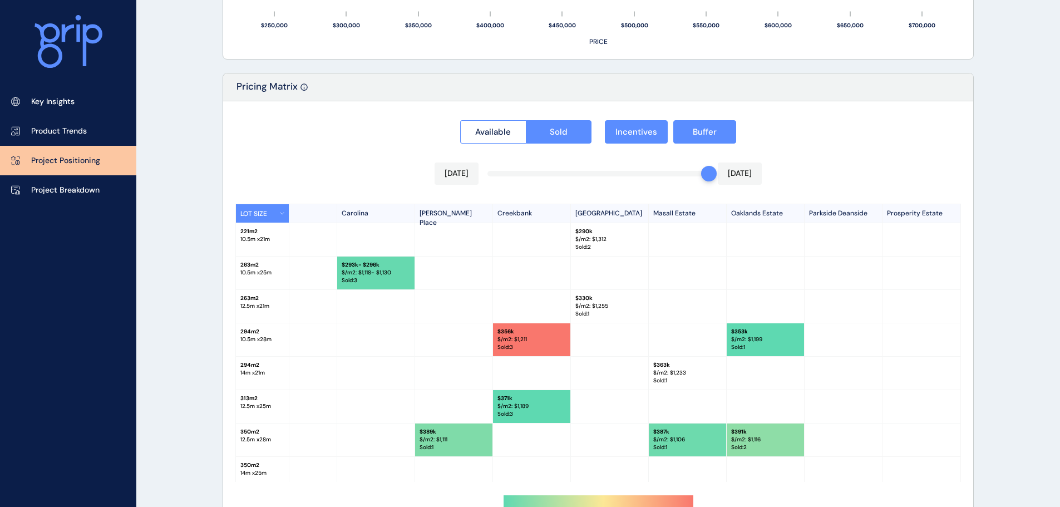
scroll to position [867, 0]
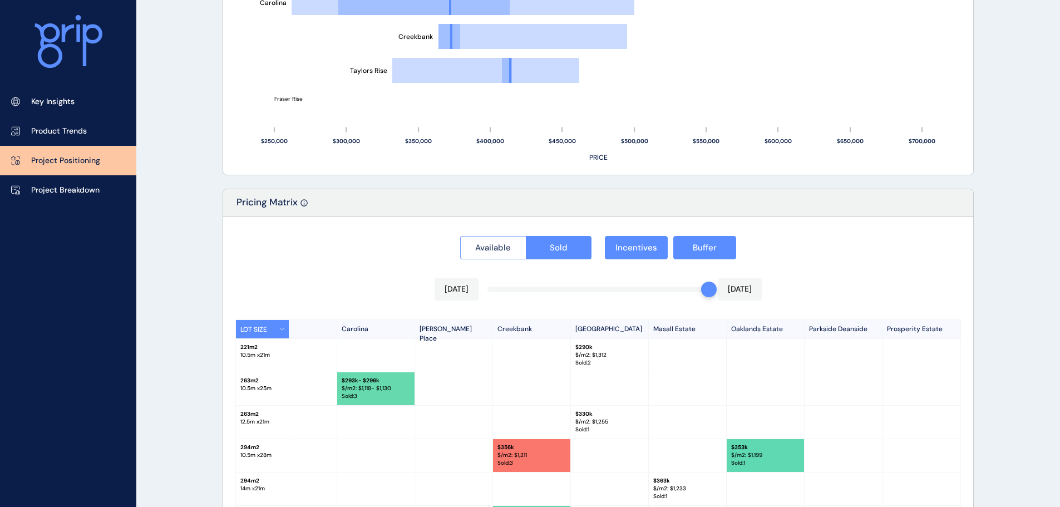
click at [503, 249] on span "Available" at bounding box center [493, 247] width 36 height 11
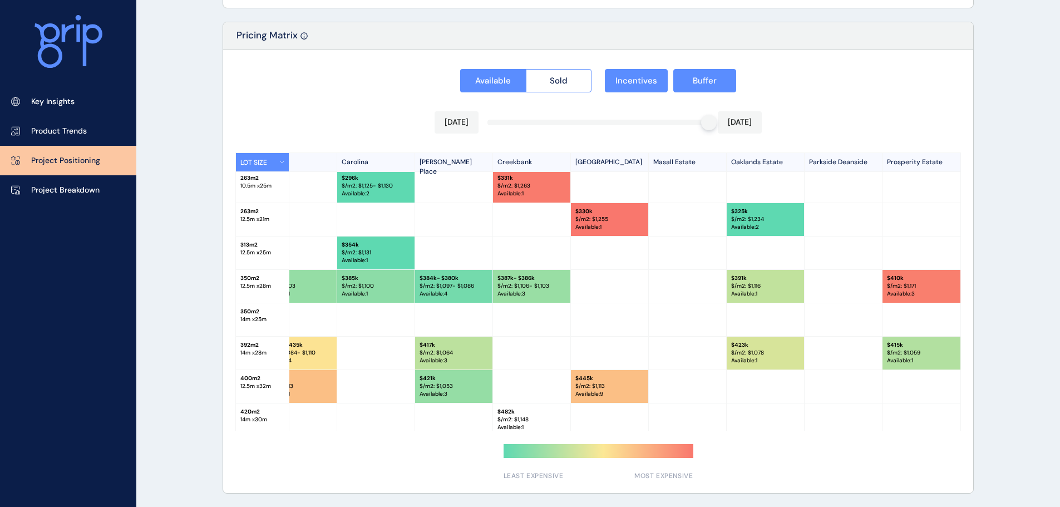
scroll to position [111, 345]
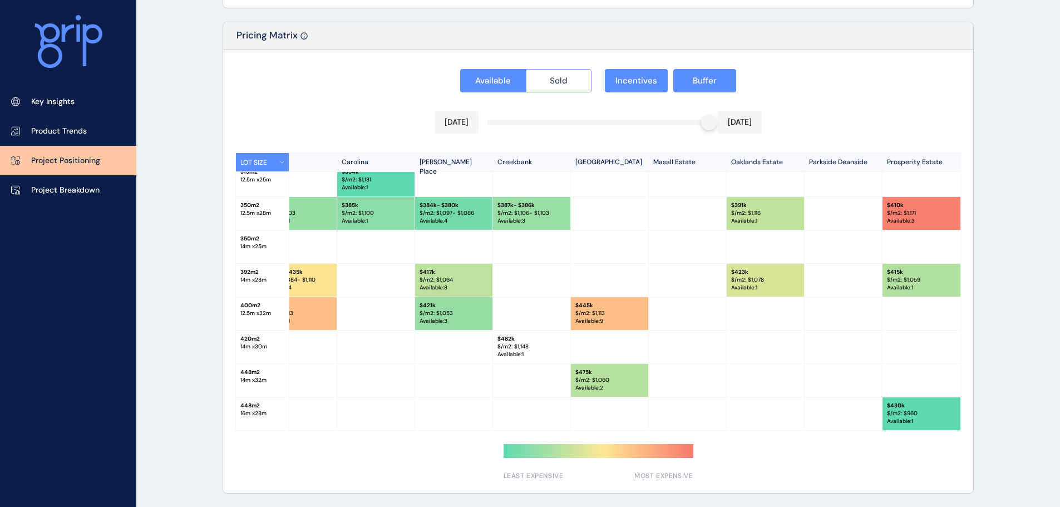
click at [563, 83] on span "Sold" at bounding box center [559, 80] width 18 height 11
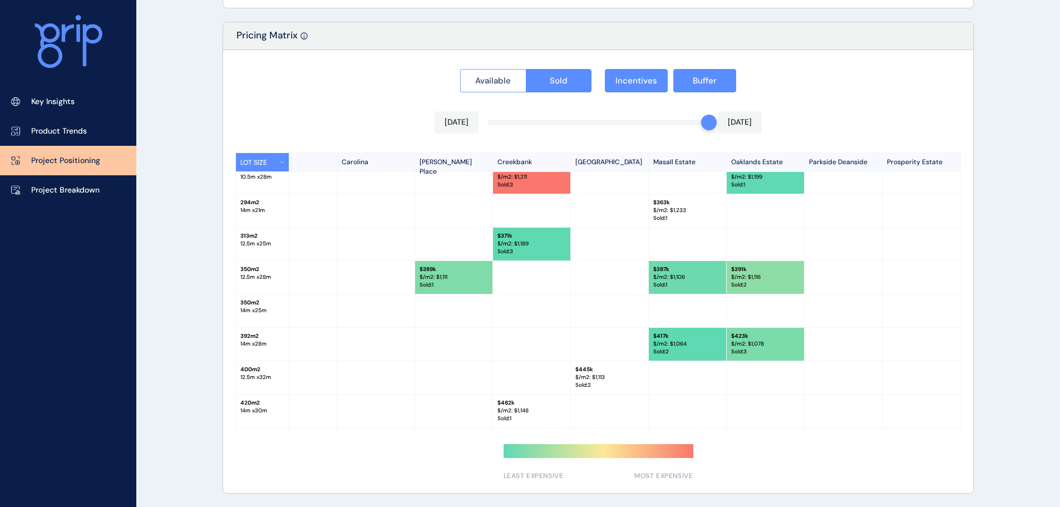
click at [502, 84] on span "Available" at bounding box center [493, 80] width 36 height 11
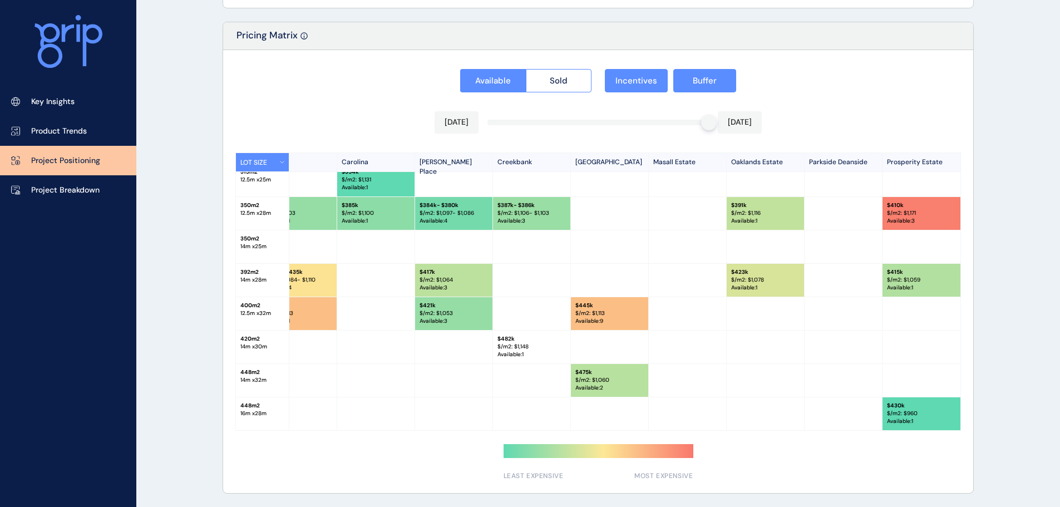
click at [432, 217] on p "Available : 4" at bounding box center [453, 221] width 68 height 8
click at [434, 205] on p "$ 384k - $380k" at bounding box center [453, 205] width 68 height 8
